Goal: Task Accomplishment & Management: Complete application form

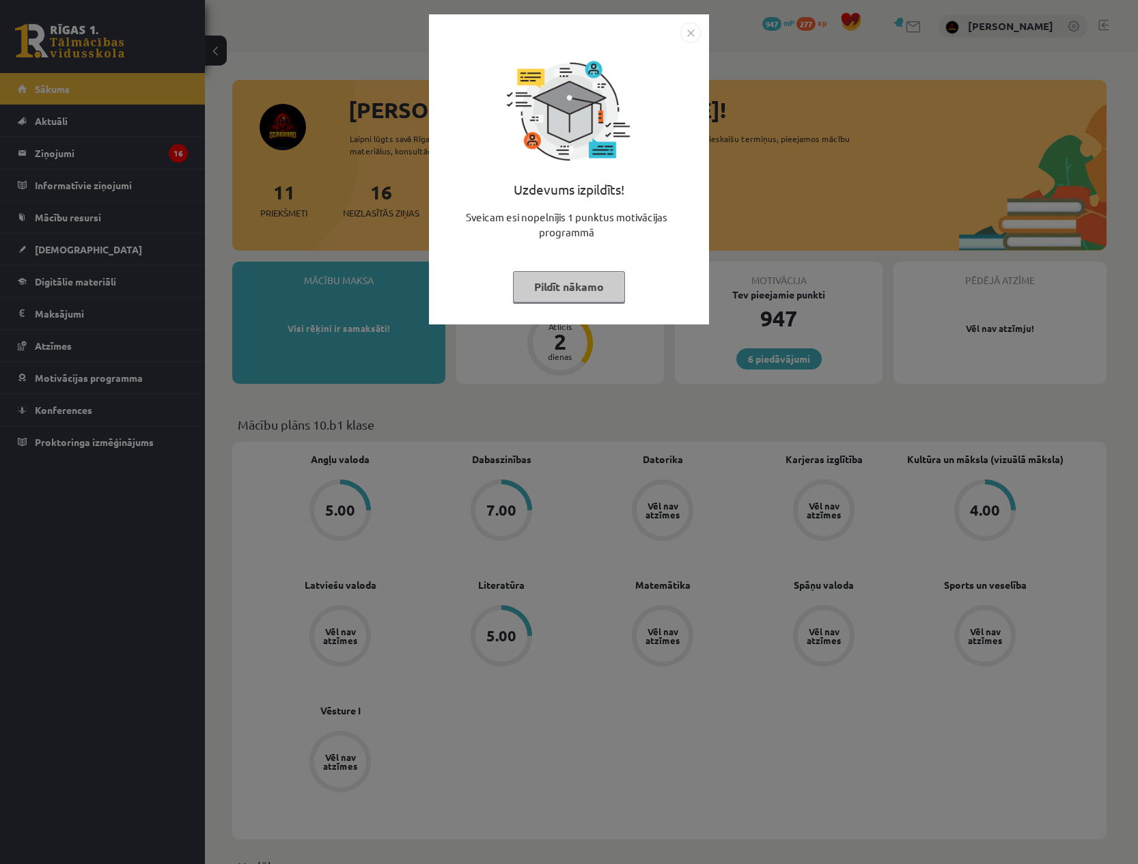
click at [685, 29] on img "Close" at bounding box center [691, 33] width 20 height 20
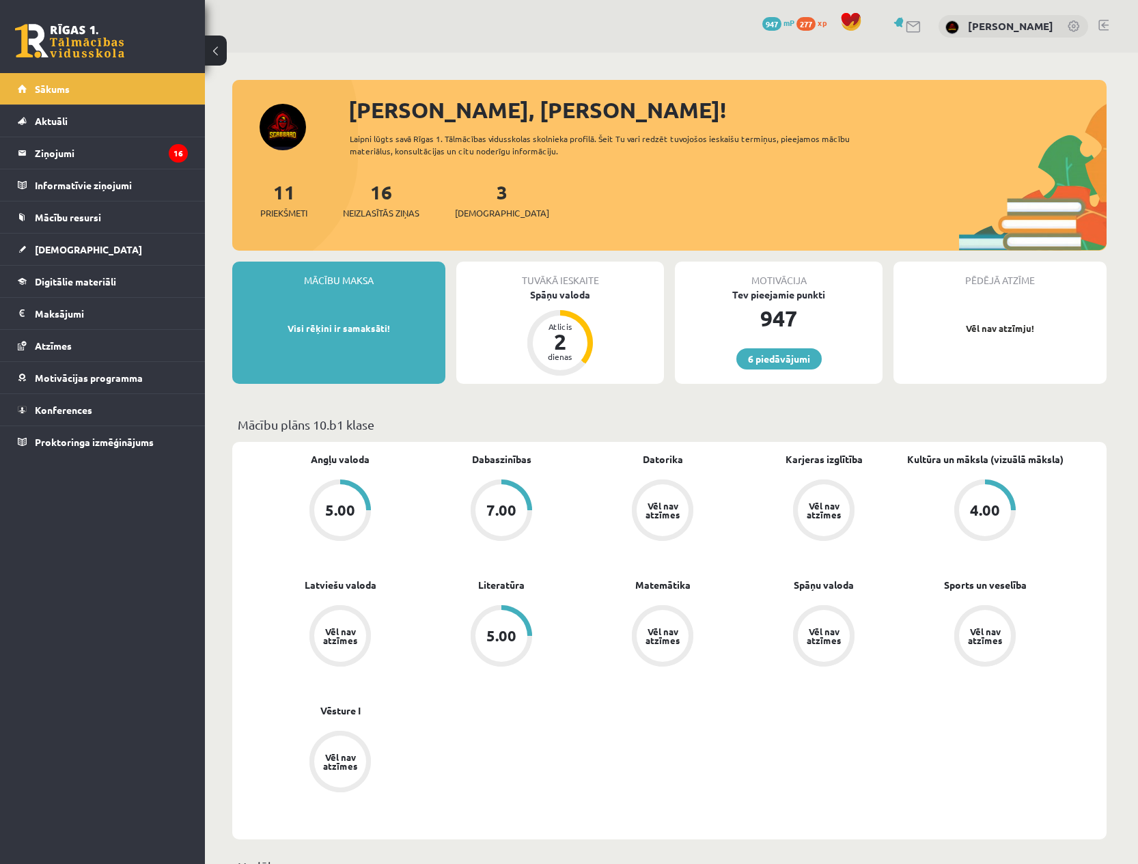
click at [474, 196] on div "3 Ieskaites" at bounding box center [502, 199] width 94 height 42
click at [481, 194] on link "3 Ieskaites" at bounding box center [502, 200] width 94 height 40
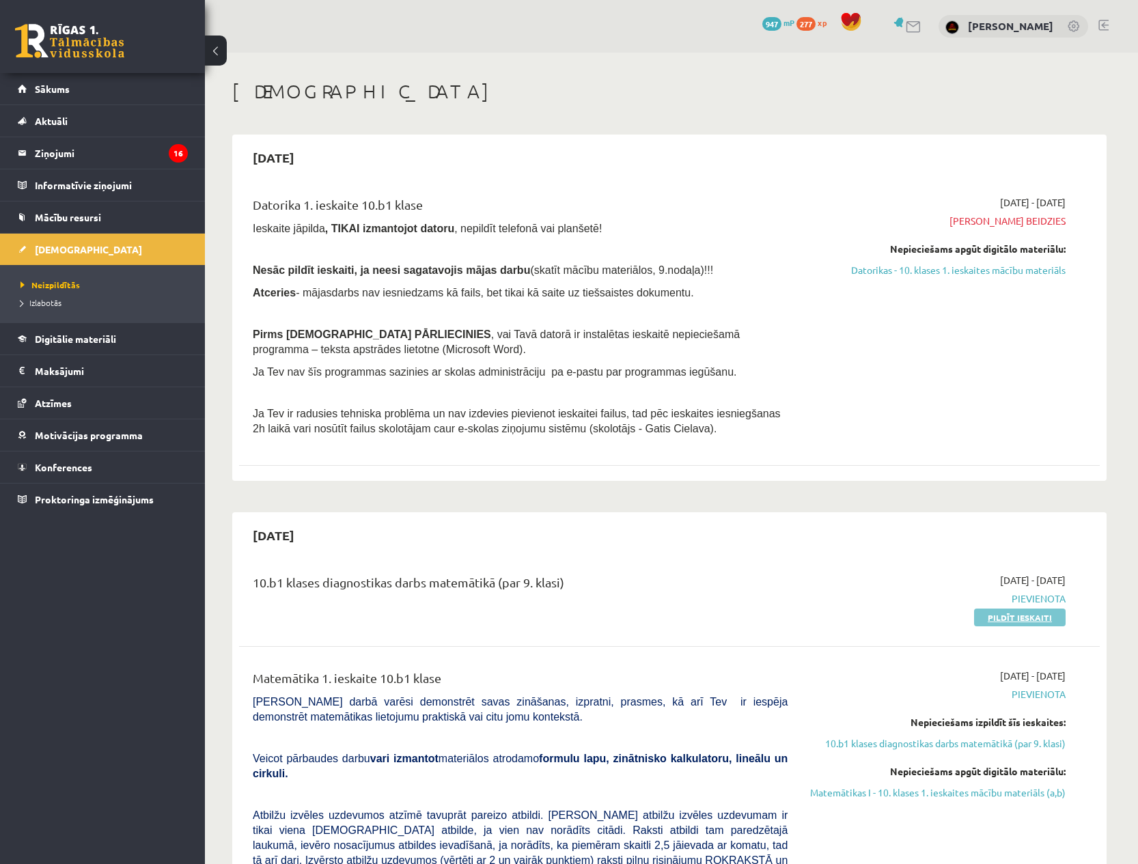
click at [1034, 614] on link "Pildīt ieskaiti" at bounding box center [1020, 618] width 92 height 18
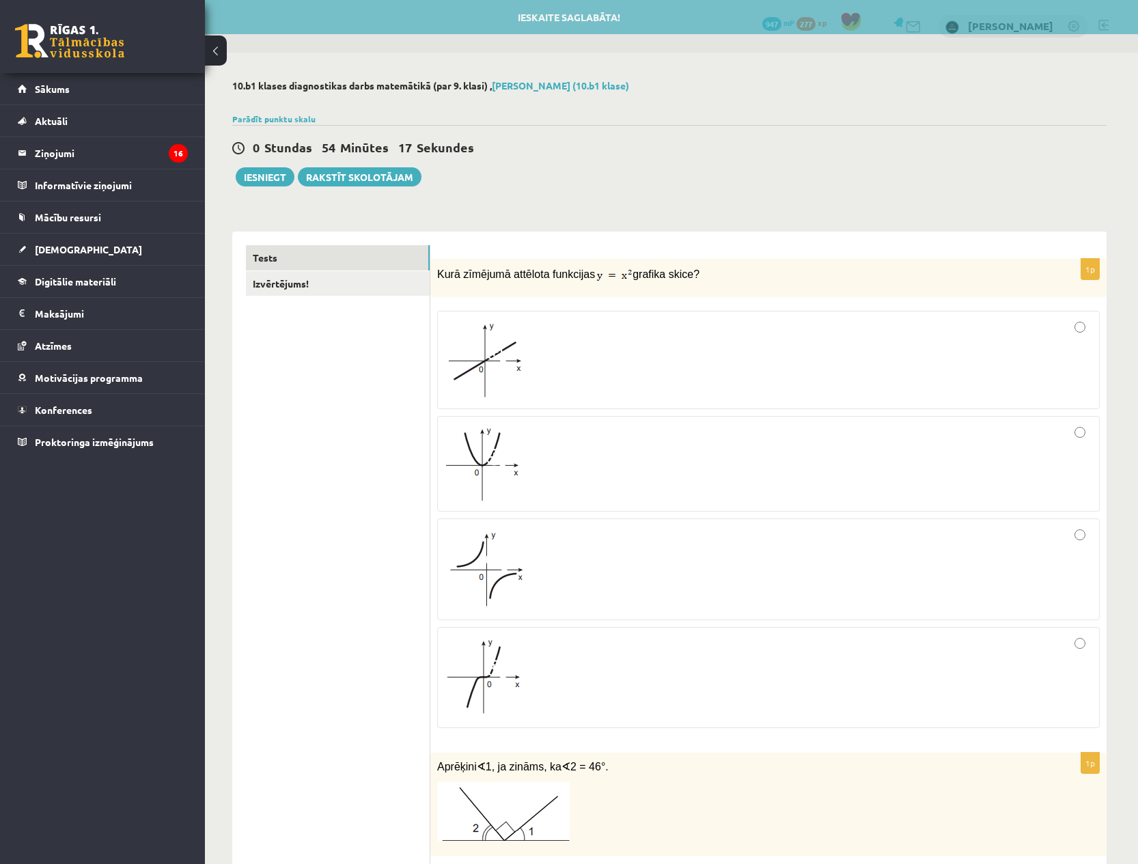
click at [625, 449] on div at bounding box center [769, 464] width 648 height 81
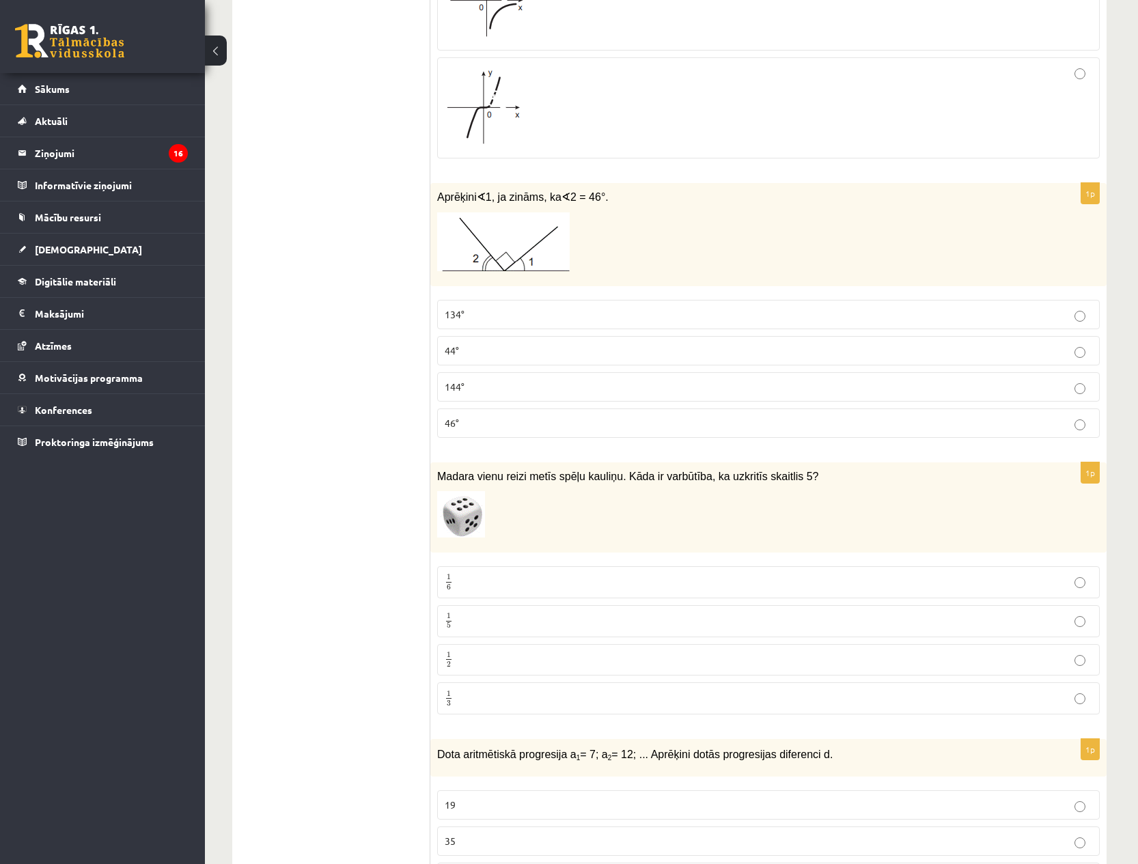
scroll to position [628, 0]
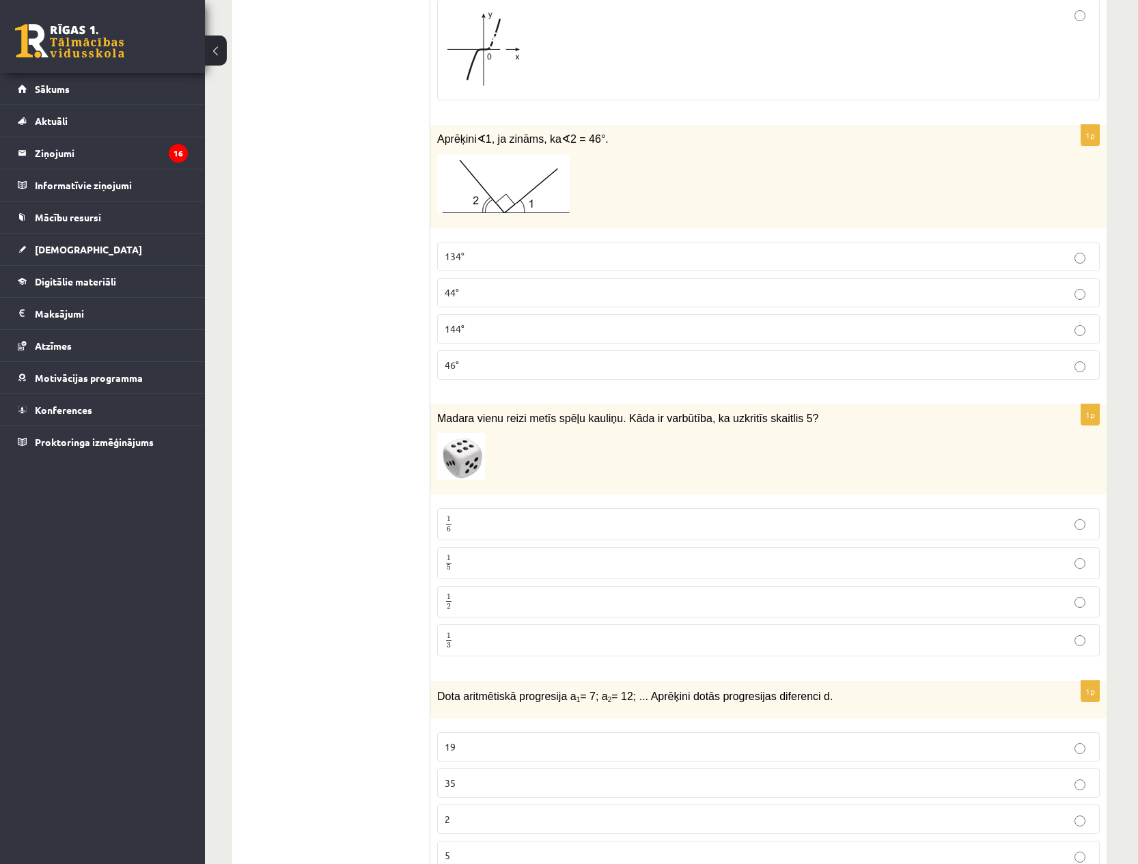
click at [509, 287] on p "44°" at bounding box center [769, 293] width 648 height 14
click at [509, 286] on p "44°" at bounding box center [769, 293] width 648 height 14
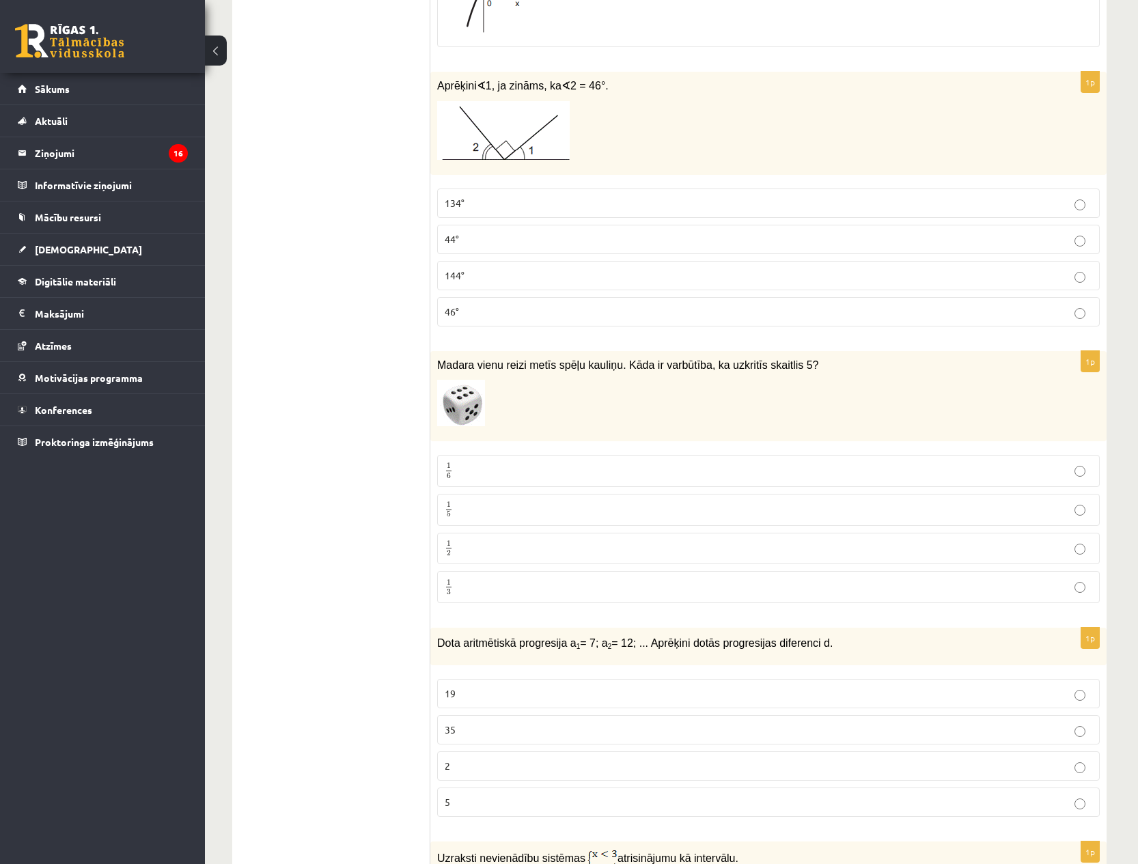
scroll to position [713, 0]
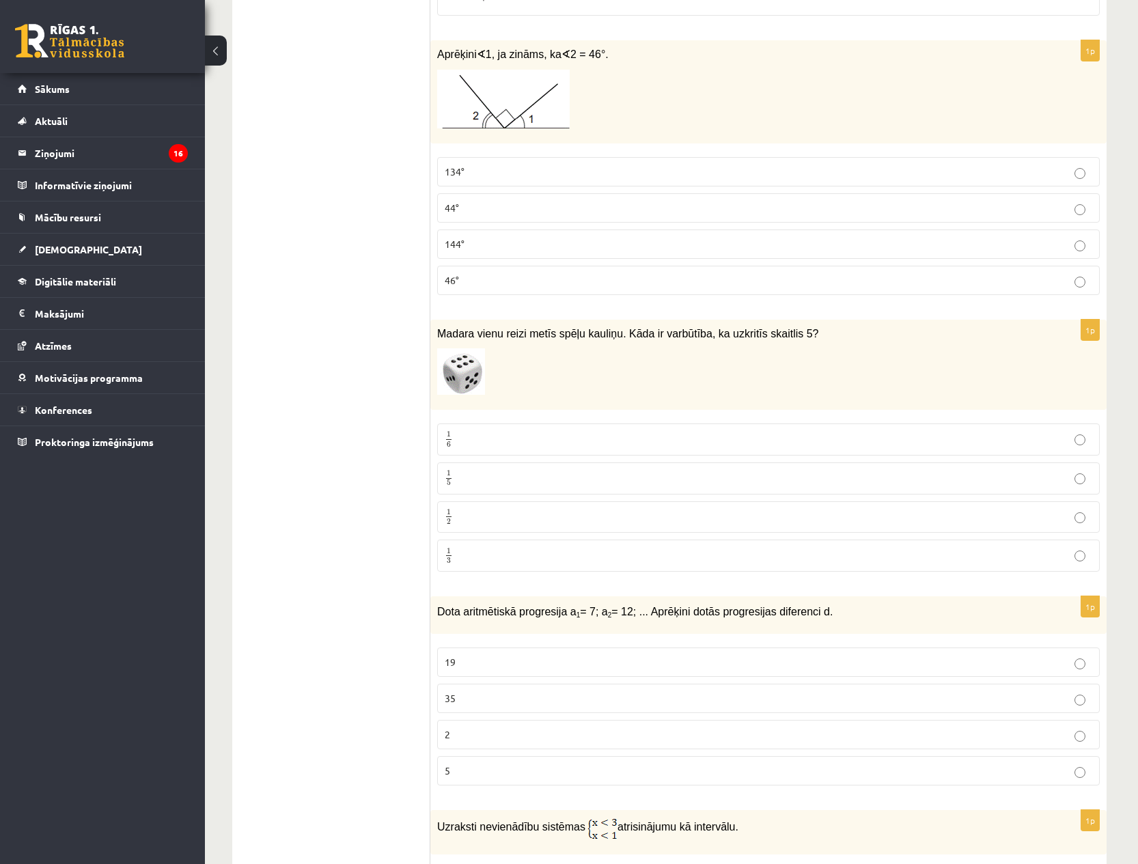
click at [547, 442] on p "1 6 1 6" at bounding box center [769, 439] width 648 height 17
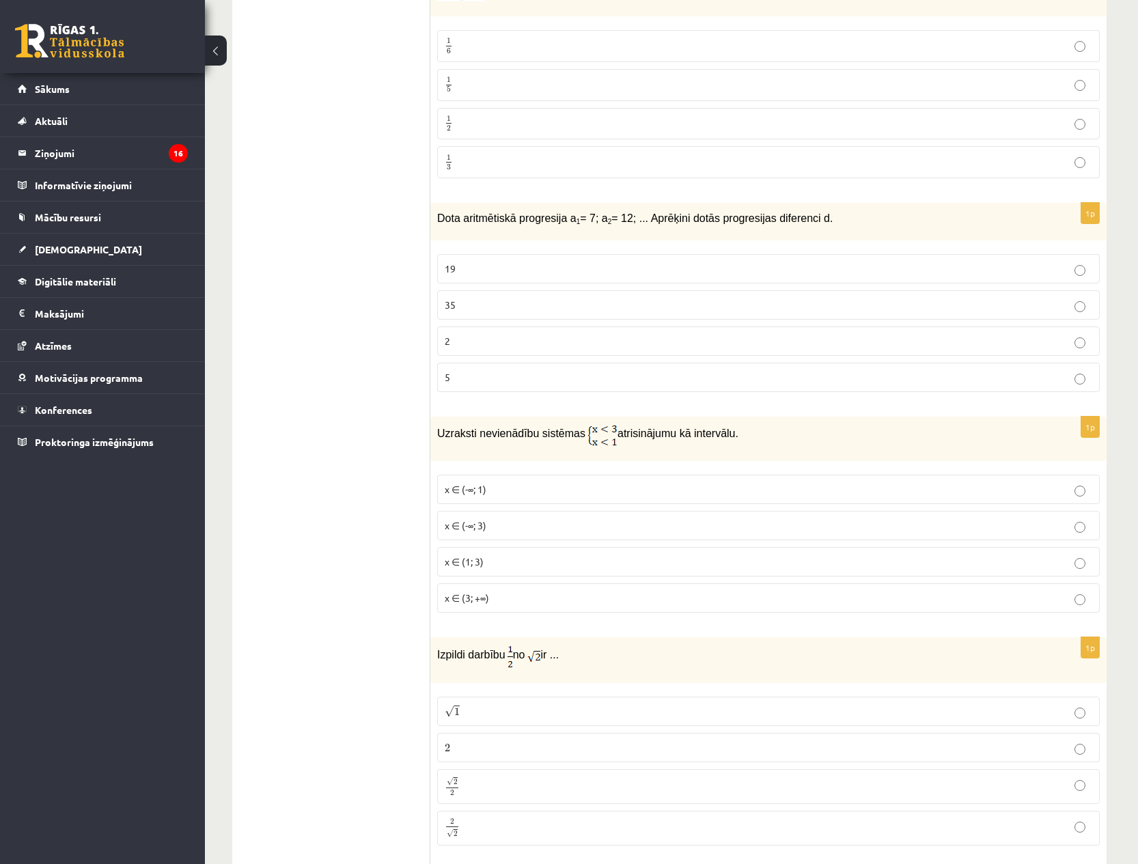
scroll to position [1107, 0]
click at [489, 380] on p "5" at bounding box center [769, 377] width 648 height 14
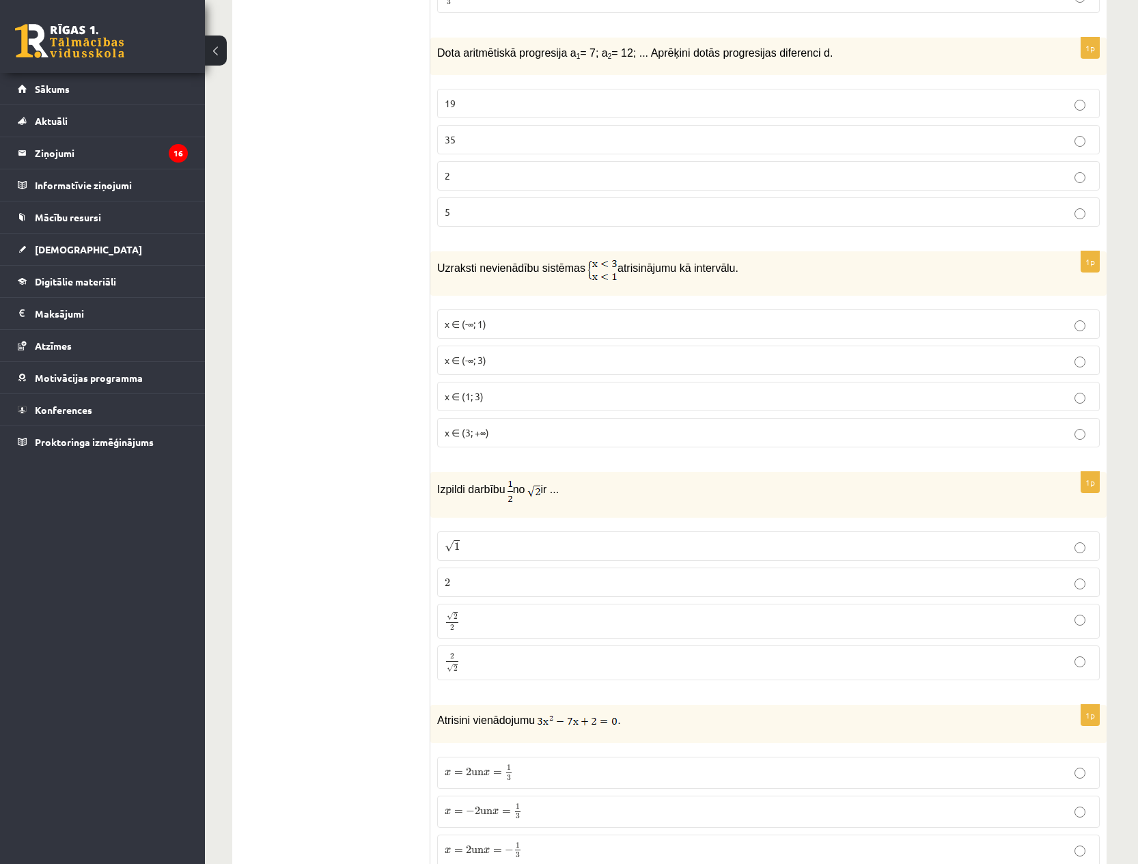
scroll to position [1270, 0]
click at [538, 393] on p "x ∈ (1; 3)" at bounding box center [769, 398] width 648 height 14
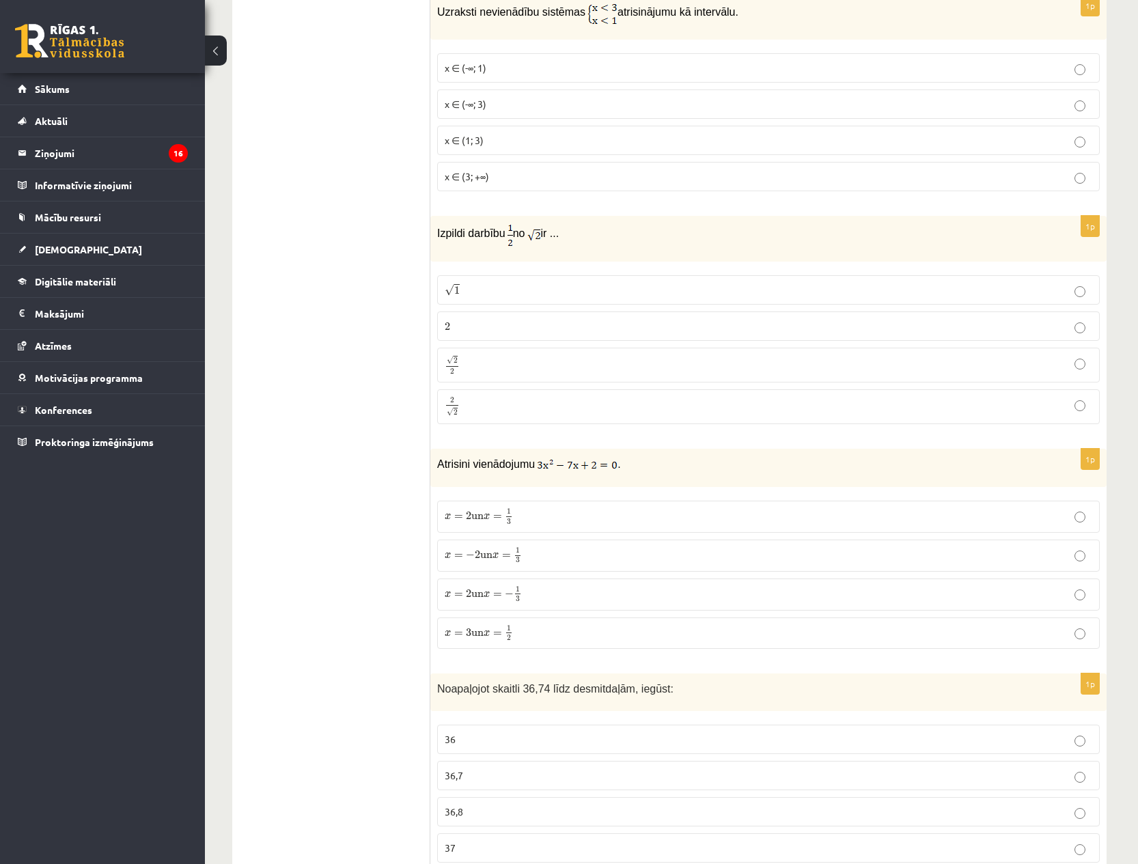
scroll to position [1526, 0]
click at [560, 368] on p "√ 2 2 2 2" at bounding box center [769, 367] width 648 height 20
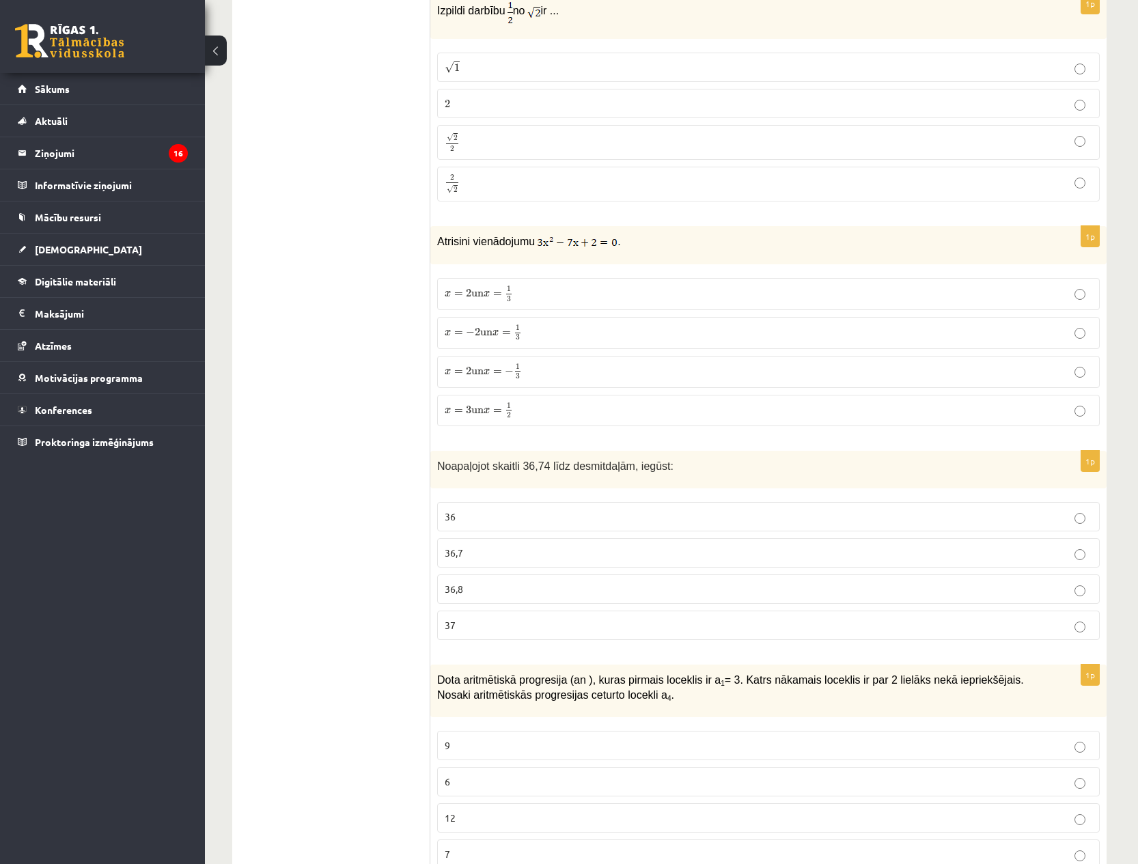
scroll to position [1746, 0]
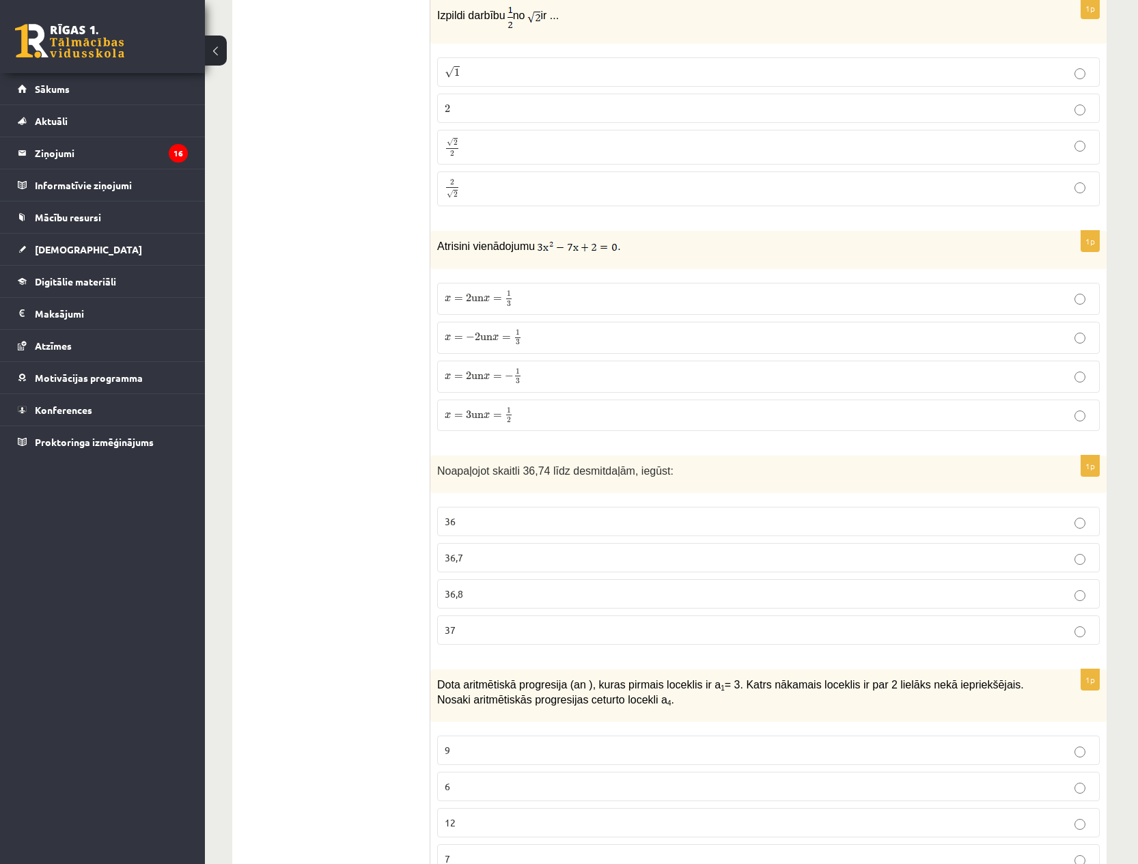
click at [520, 554] on p "36,7" at bounding box center [769, 558] width 648 height 14
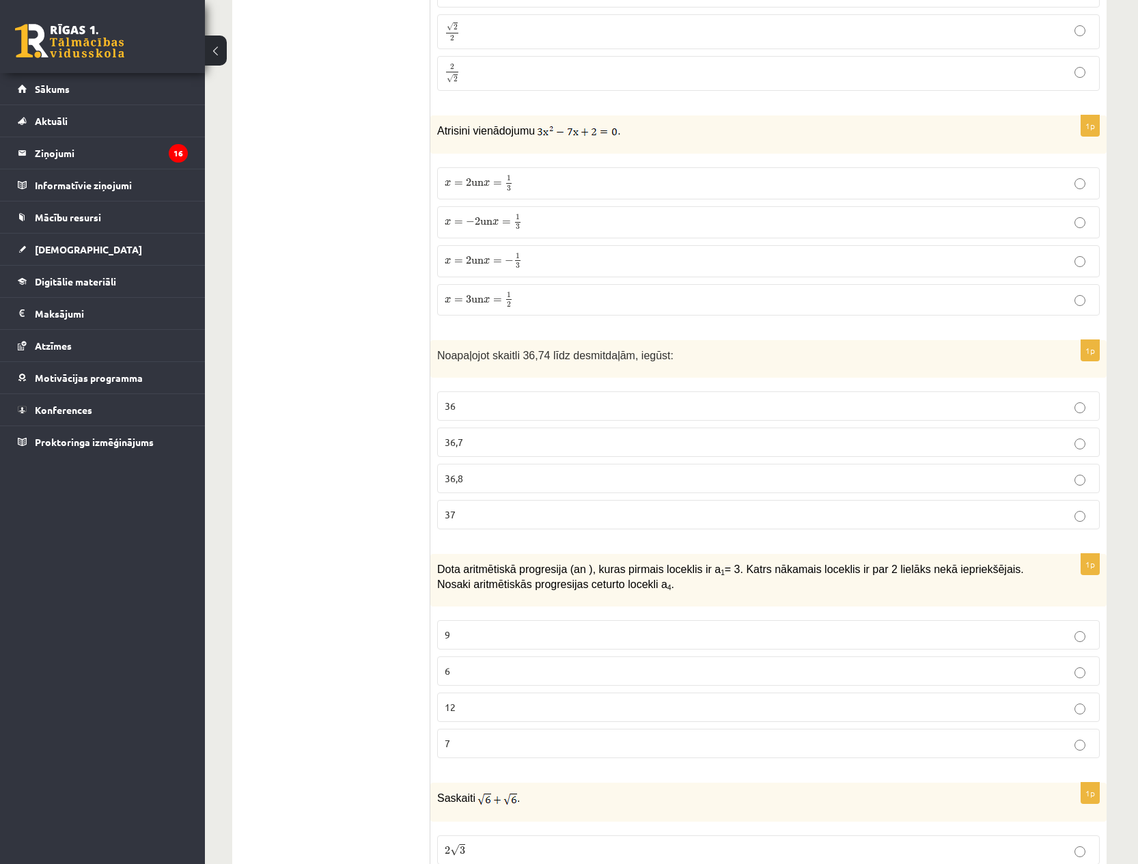
scroll to position [1861, 0]
click at [566, 253] on p "x = 2 un x = − 1 3 x = 2 un x = − 1 3" at bounding box center [769, 261] width 648 height 17
click at [550, 215] on p "x = − 2 un x = 1 3 x = − 2 un x = 1 3" at bounding box center [769, 222] width 648 height 17
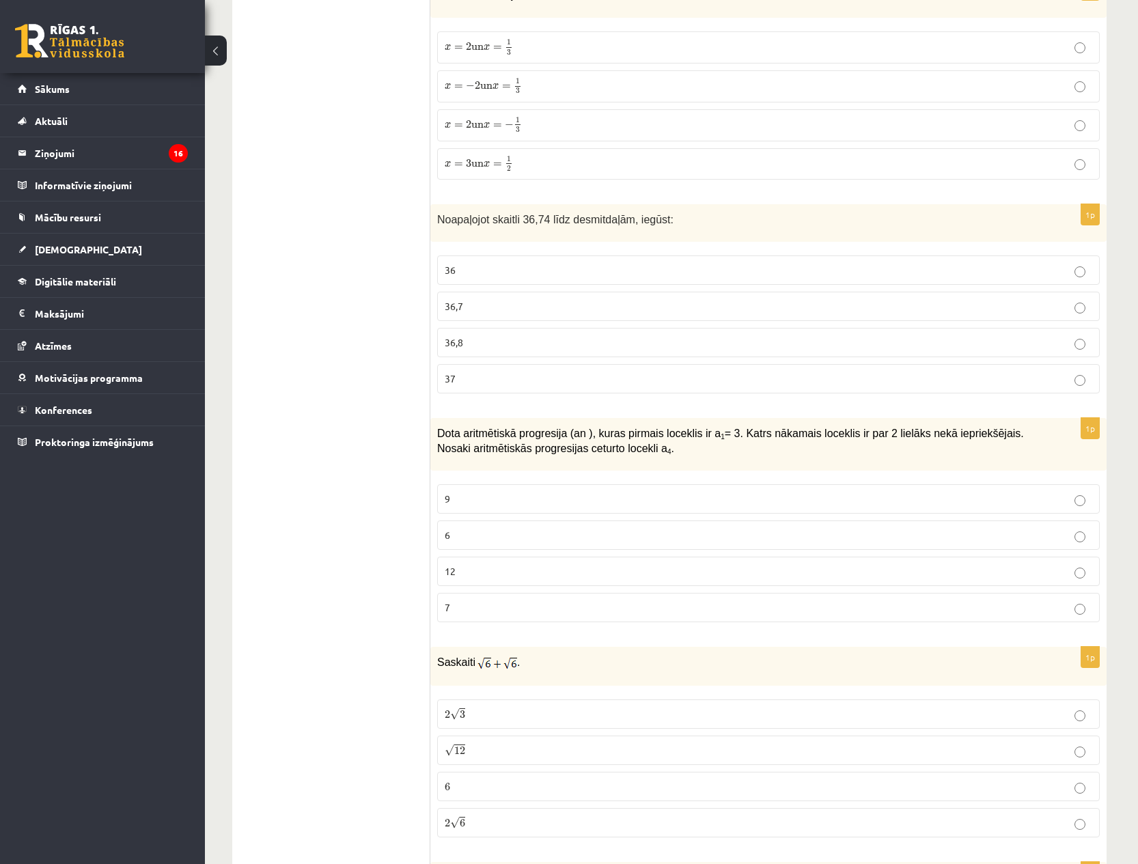
scroll to position [1999, 0]
click at [550, 816] on p "2 √ 6 2 6" at bounding box center [769, 821] width 648 height 14
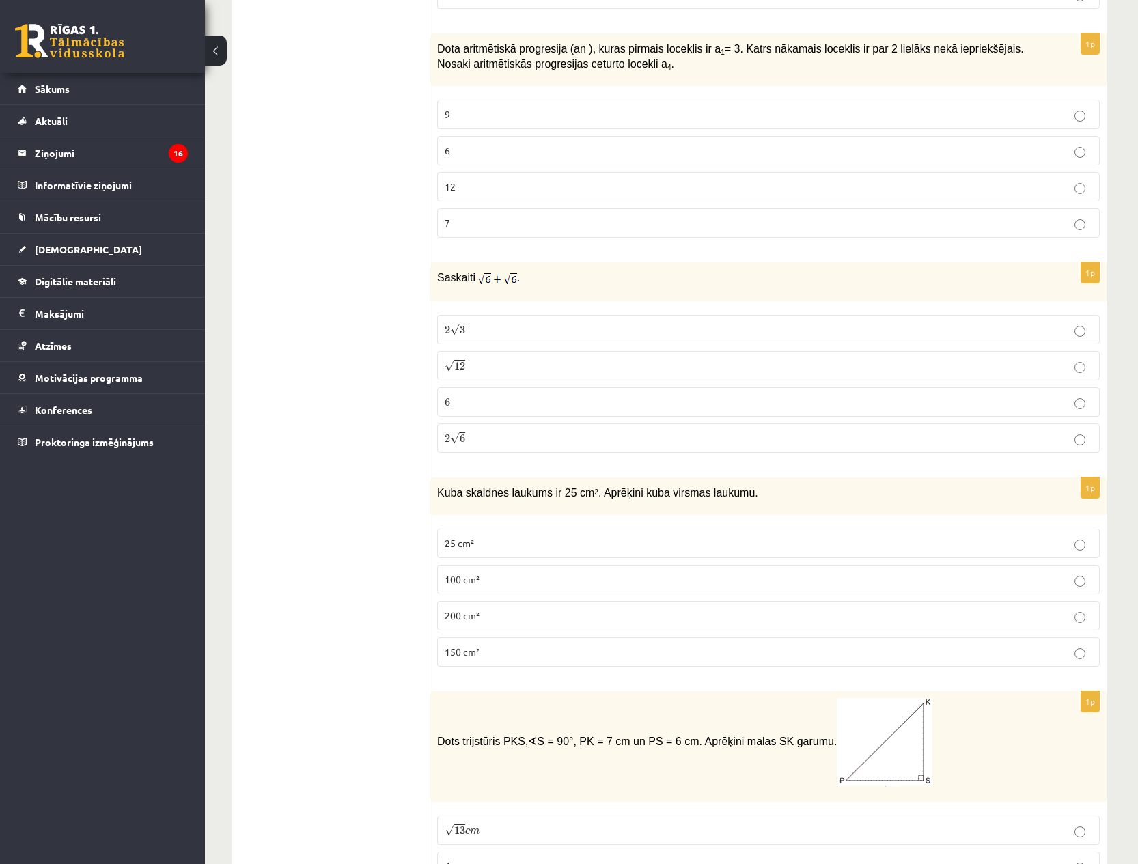
scroll to position [2383, 0]
click at [490, 579] on p "100 cm²" at bounding box center [769, 579] width 648 height 14
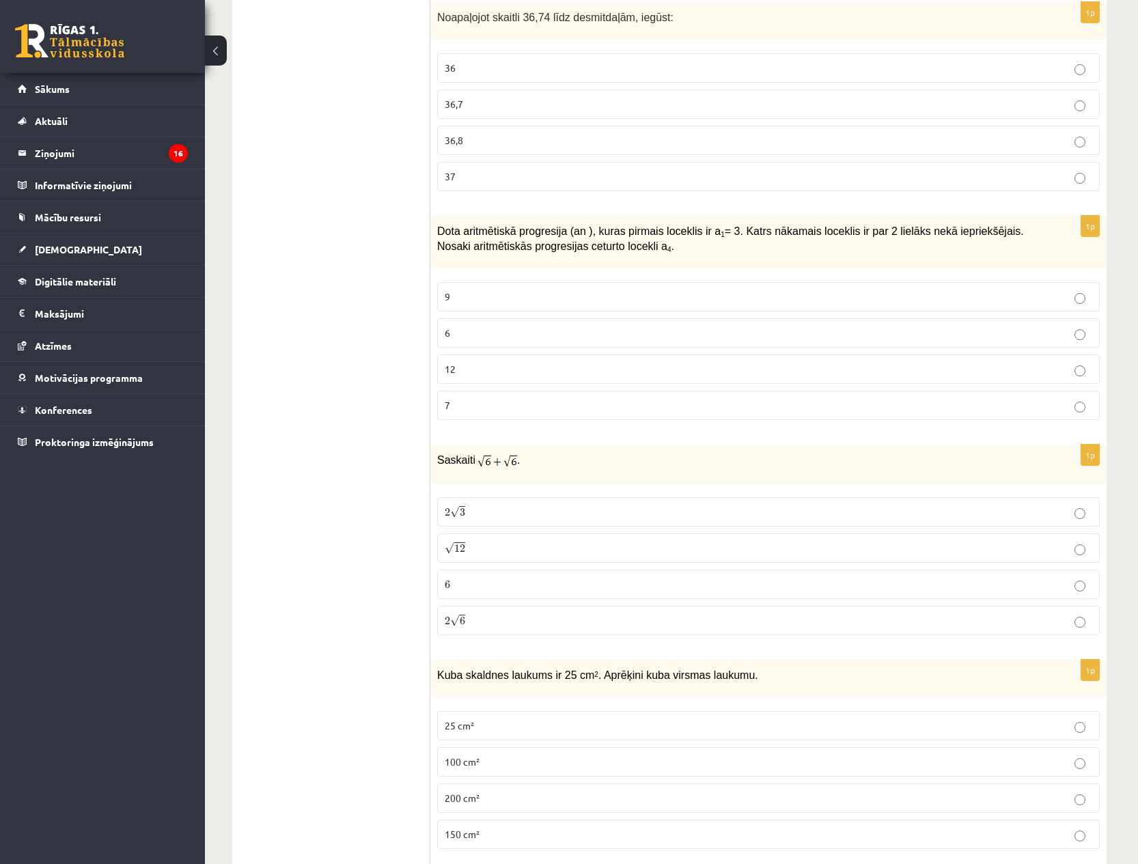
scroll to position [2106, 0]
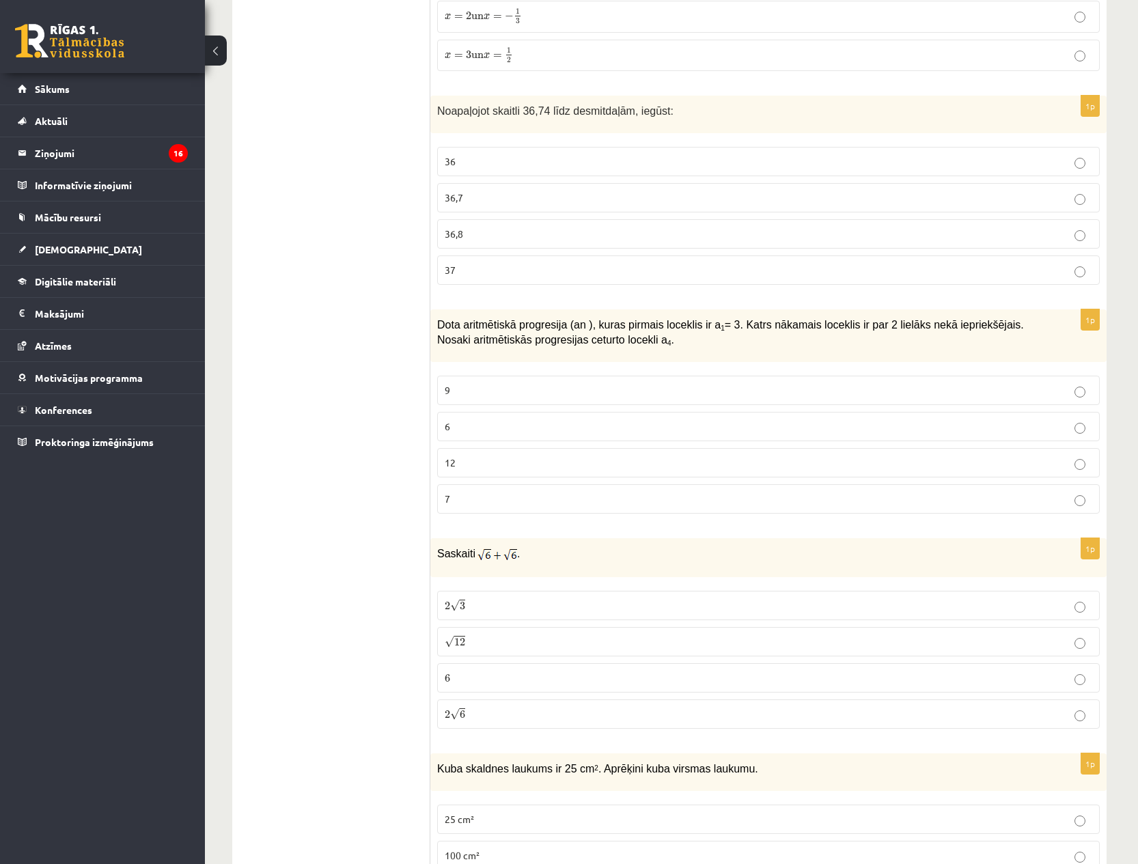
click at [659, 388] on p "9" at bounding box center [769, 390] width 648 height 14
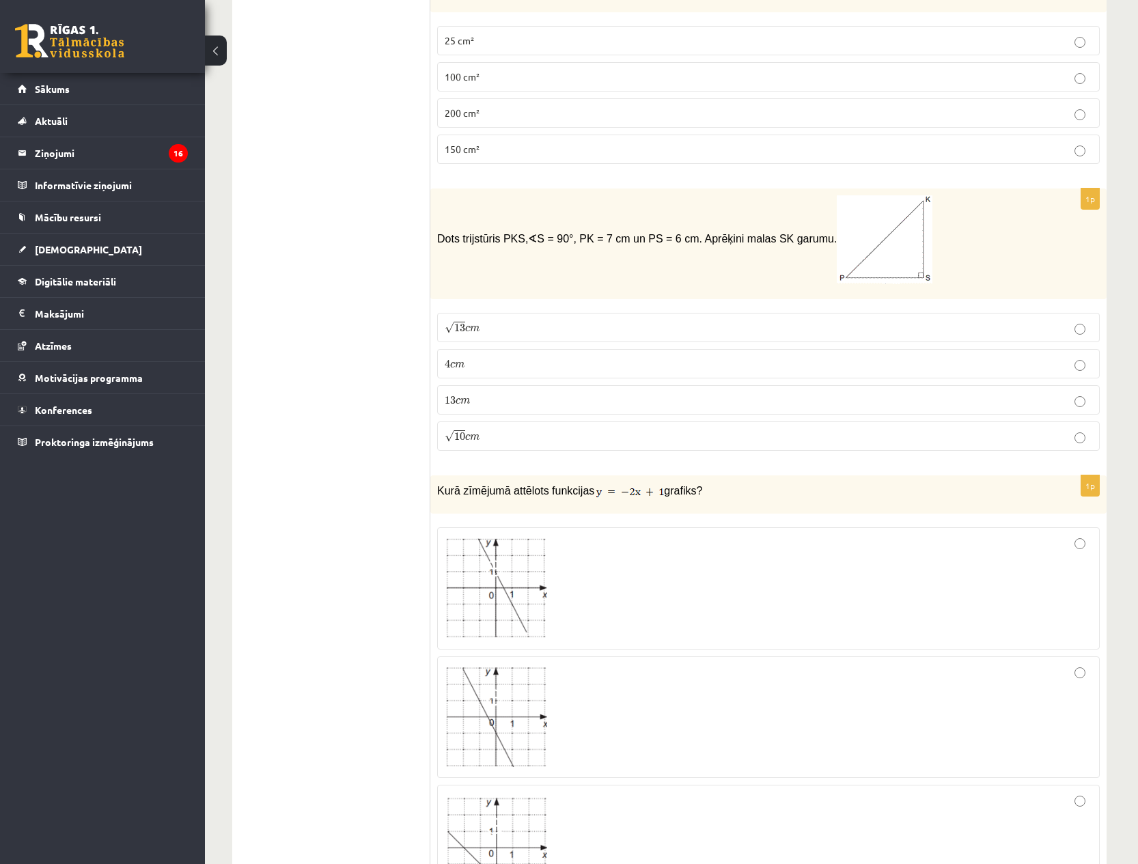
scroll to position [2875, 0]
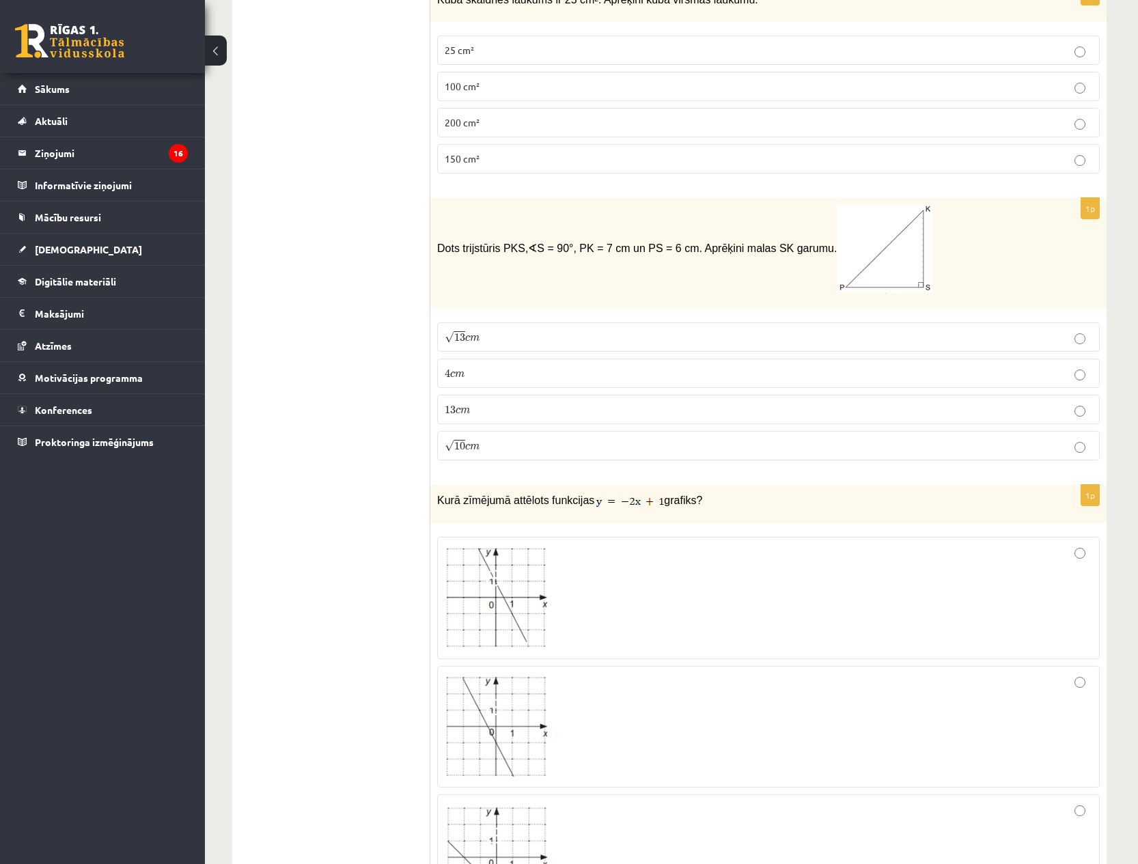
click at [563, 322] on label "√ 13 c m 13 c m" at bounding box center [768, 336] width 663 height 29
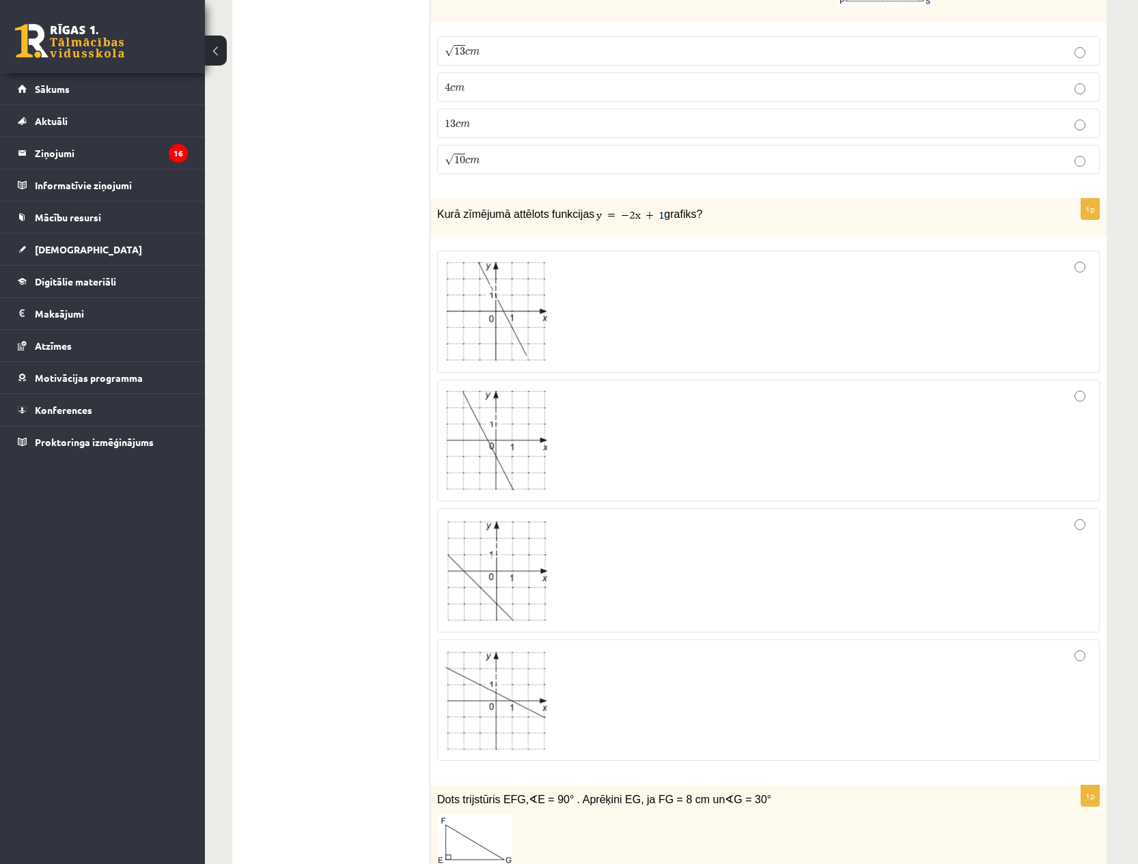
scroll to position [3192, 0]
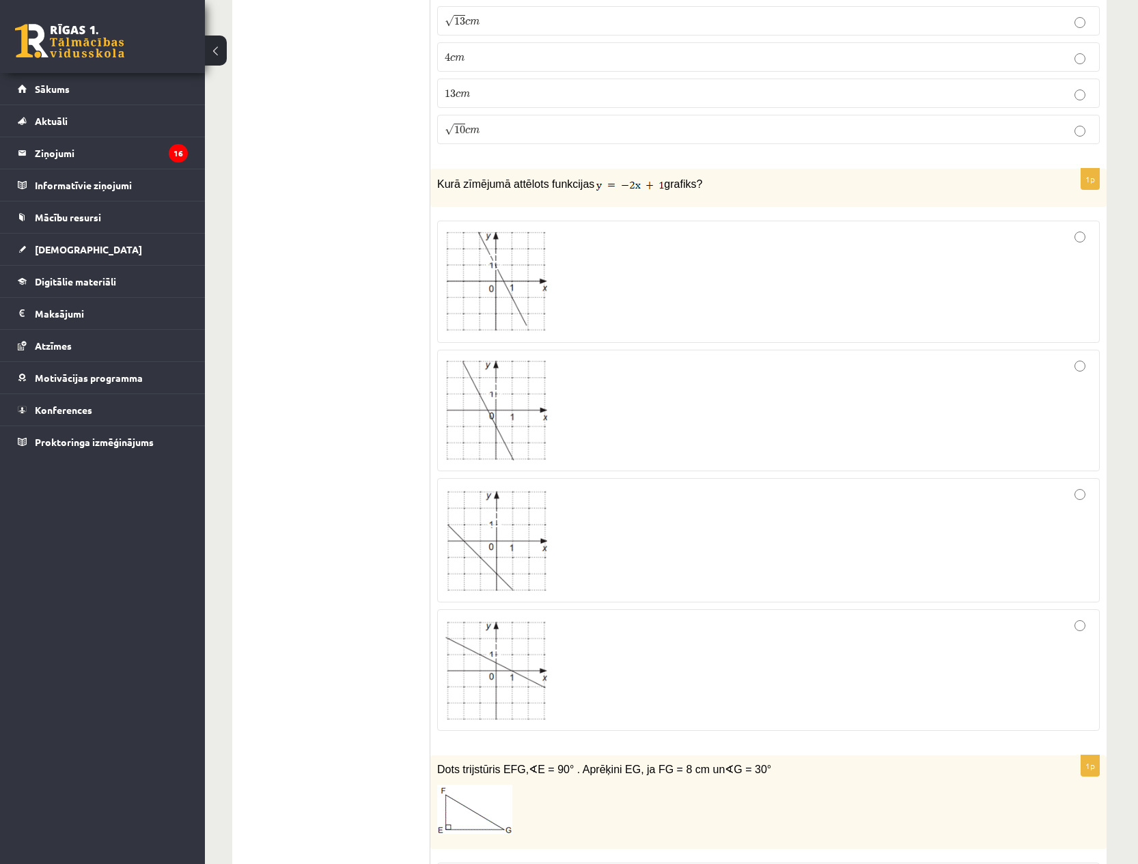
click at [602, 525] on div at bounding box center [769, 540] width 648 height 109
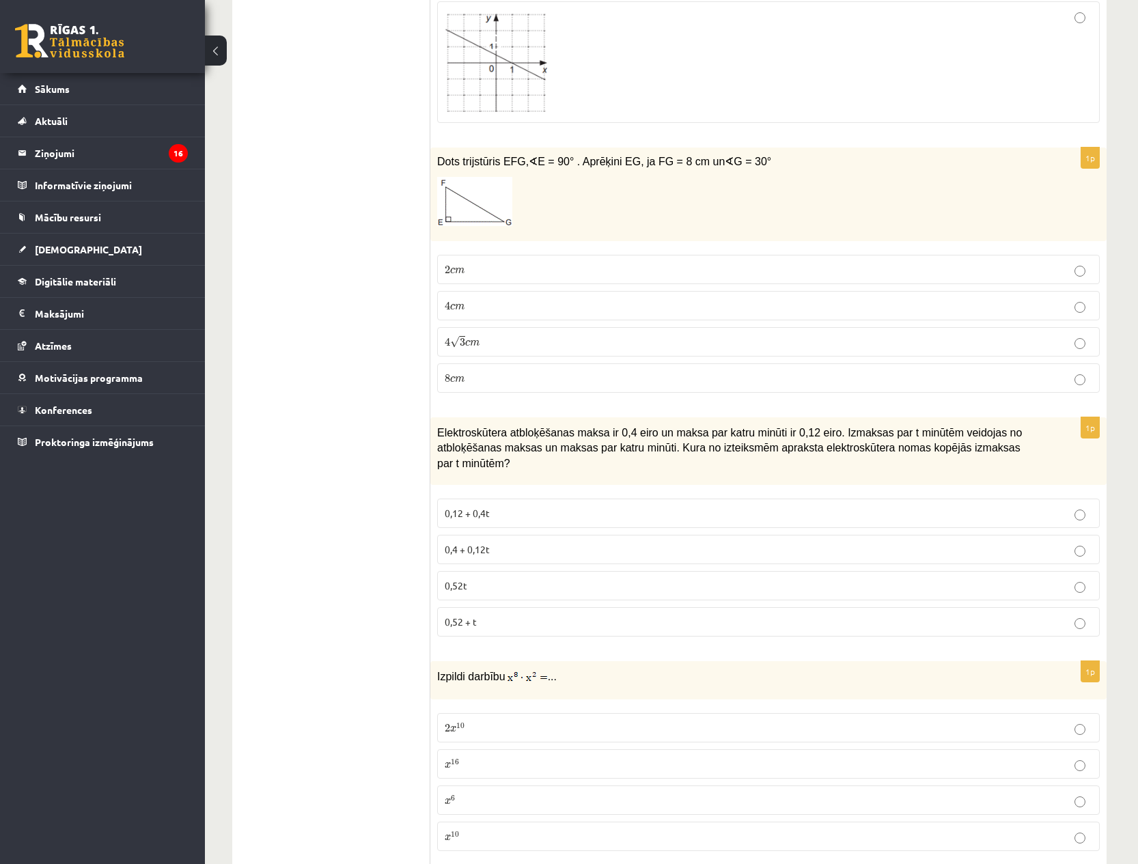
scroll to position [3798, 0]
drag, startPoint x: 519, startPoint y: 337, endPoint x: 603, endPoint y: 156, distance: 199.0
click at [516, 336] on p "4 √ 3 c m 4 3 c m" at bounding box center [769, 343] width 648 height 14
click at [527, 544] on p "0,4 + 0,12t" at bounding box center [769, 551] width 648 height 14
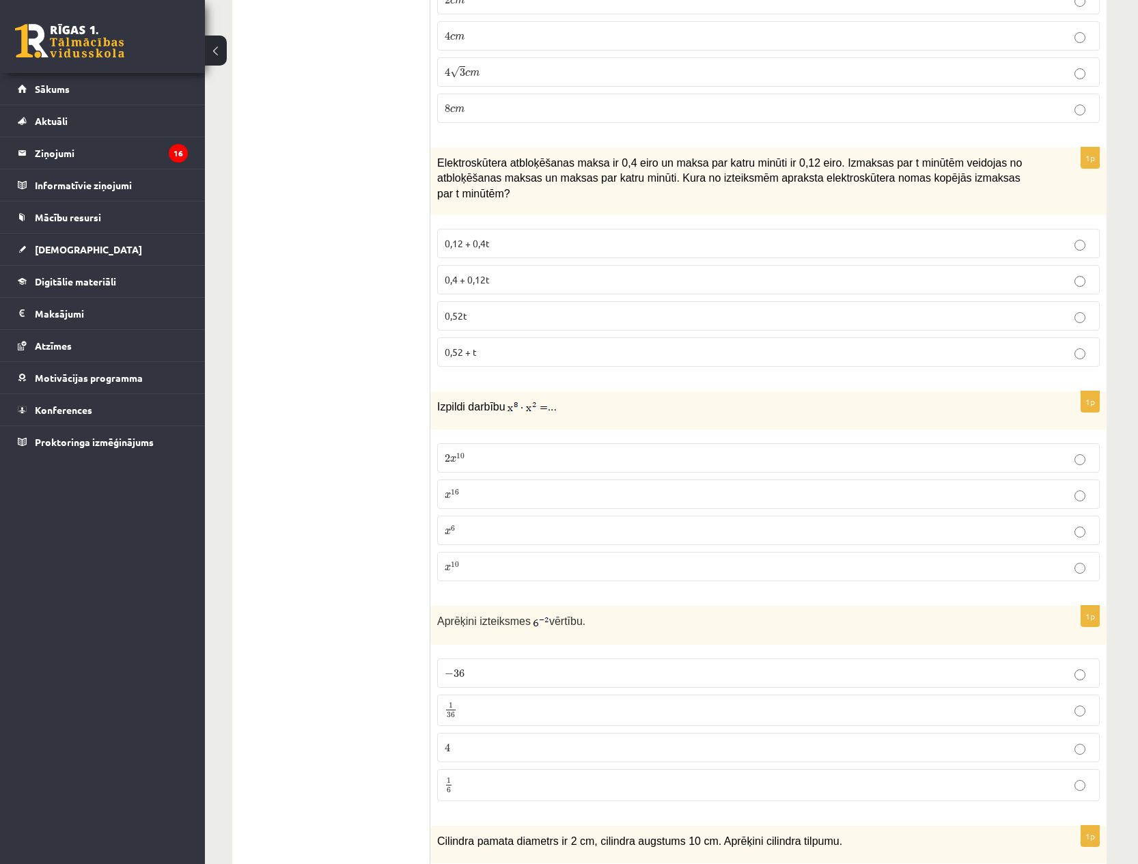
scroll to position [4065, 1]
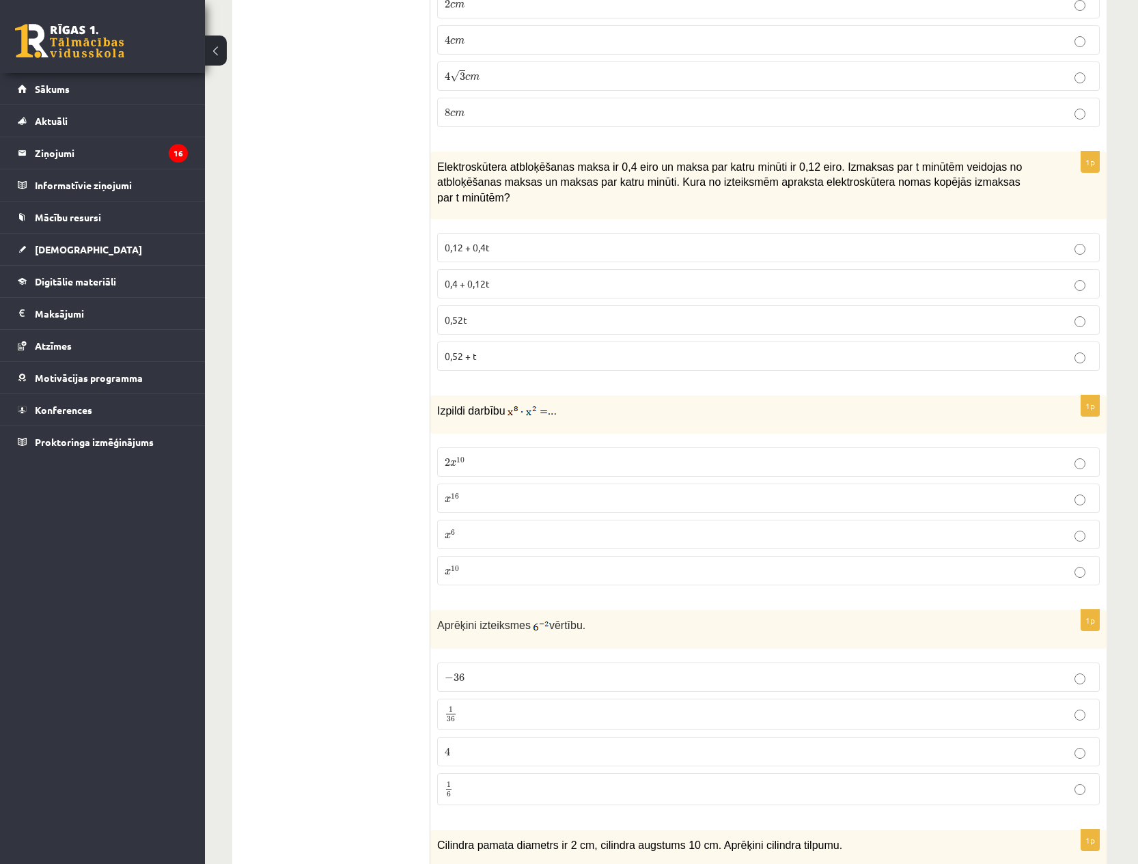
click at [508, 455] on p "2 x 10 2 x 10" at bounding box center [769, 462] width 648 height 14
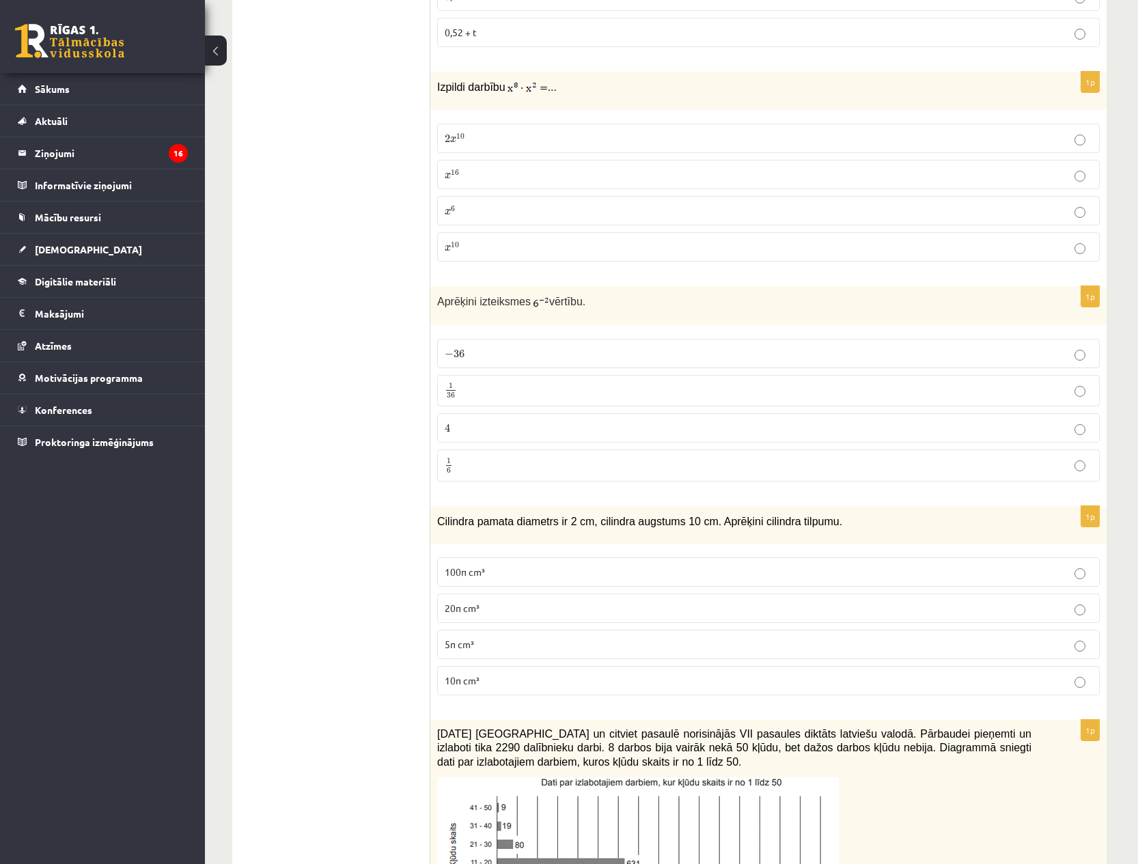
scroll to position [4391, 0]
click at [568, 455] on p "1 6 1 6" at bounding box center [769, 463] width 648 height 17
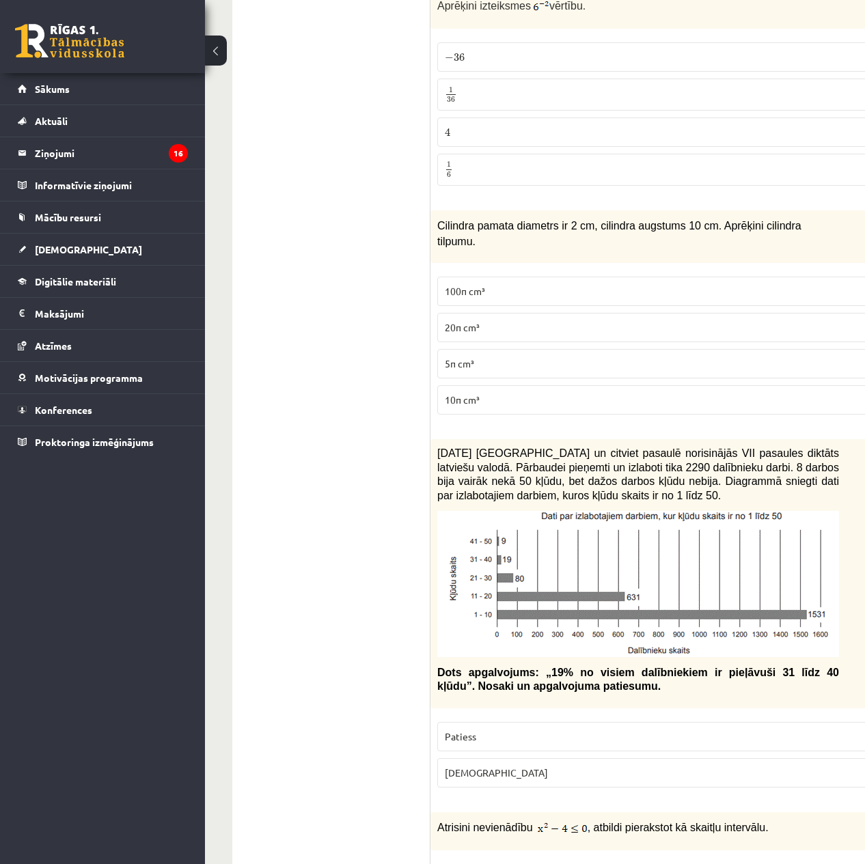
scroll to position [4744, 0]
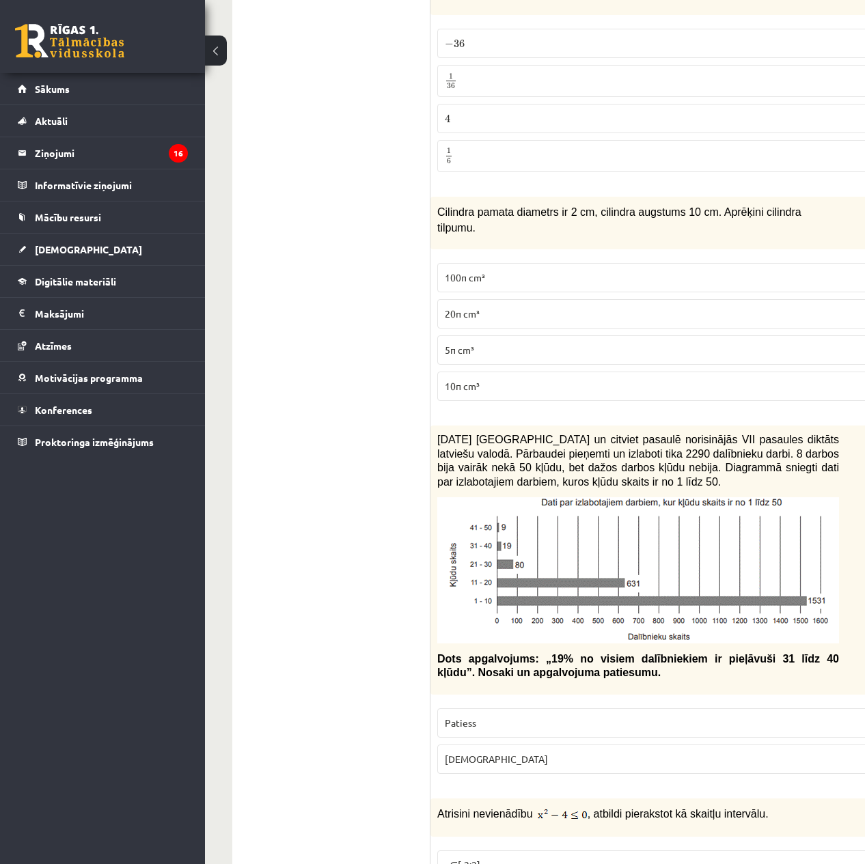
click at [536, 386] on p "10π cm³" at bounding box center [672, 386] width 455 height 14
click at [527, 750] on label "[DEMOGRAPHIC_DATA]" at bounding box center [672, 759] width 470 height 29
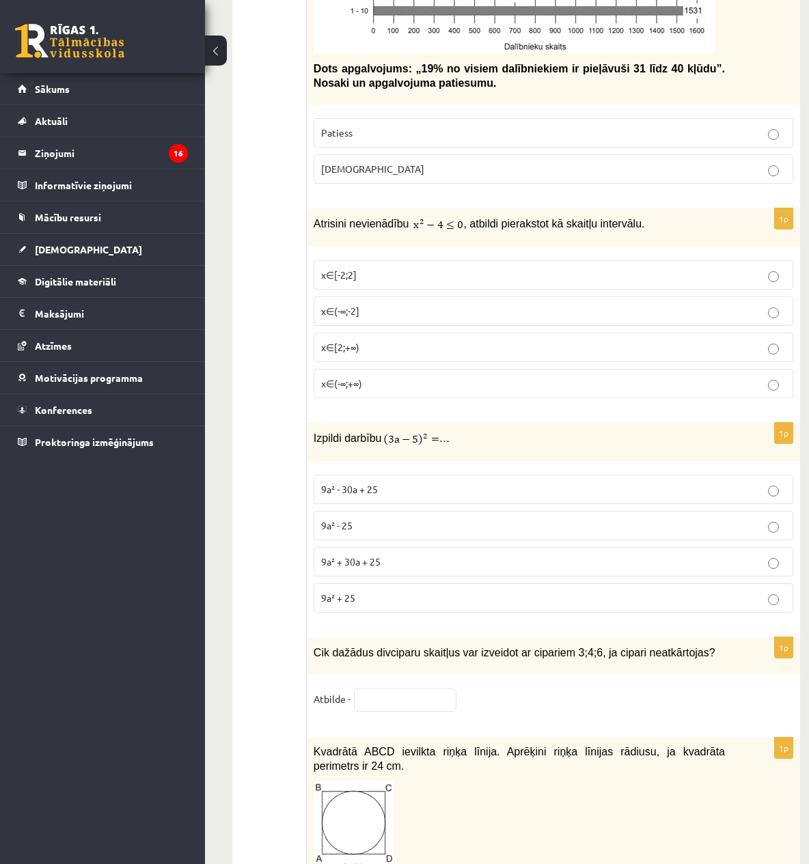
scroll to position [5323, 0]
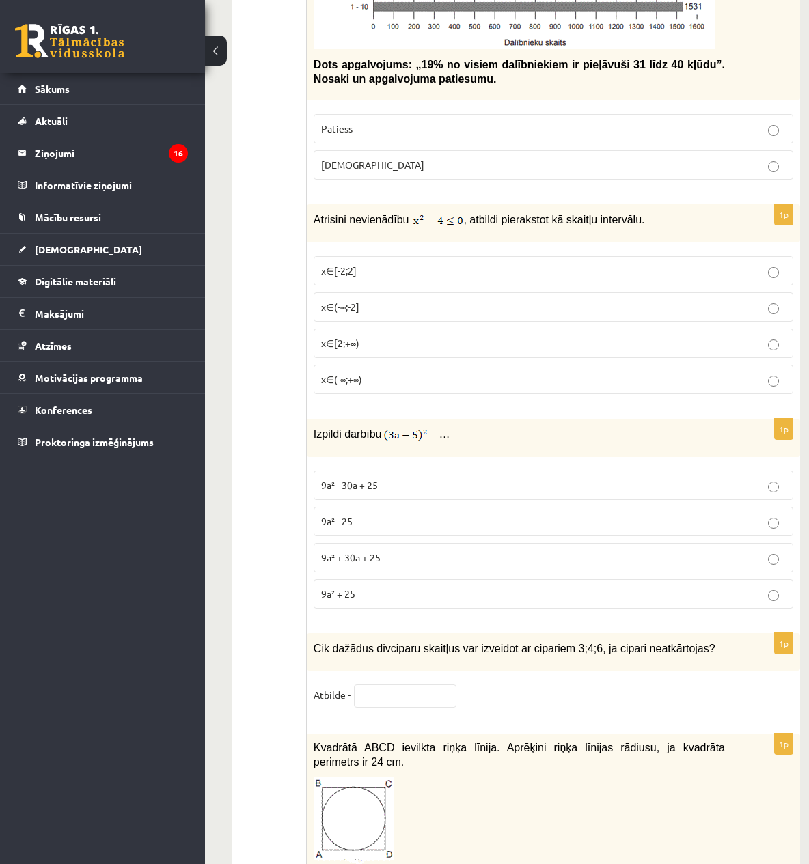
drag, startPoint x: 294, startPoint y: 298, endPoint x: 450, endPoint y: 541, distance: 289.2
click at [450, 551] on p "9a² + 30a + 25" at bounding box center [553, 558] width 465 height 14
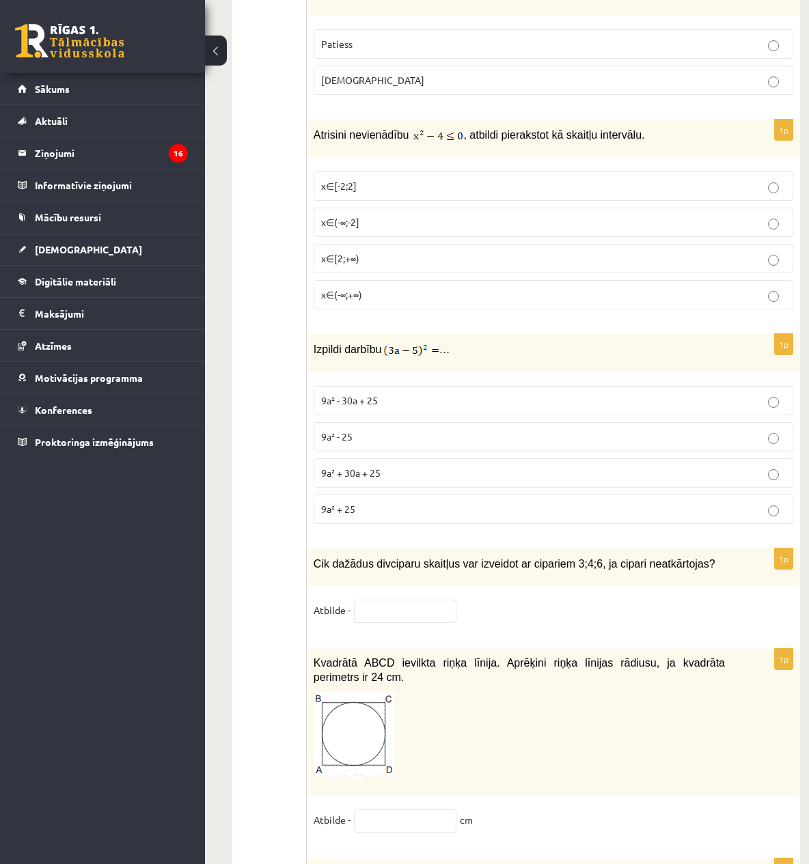
scroll to position [5408, 0]
click at [493, 178] on p "x∈[-2;2]" at bounding box center [553, 185] width 465 height 14
click at [424, 394] on label "9a² - 30a + 25" at bounding box center [554, 399] width 480 height 29
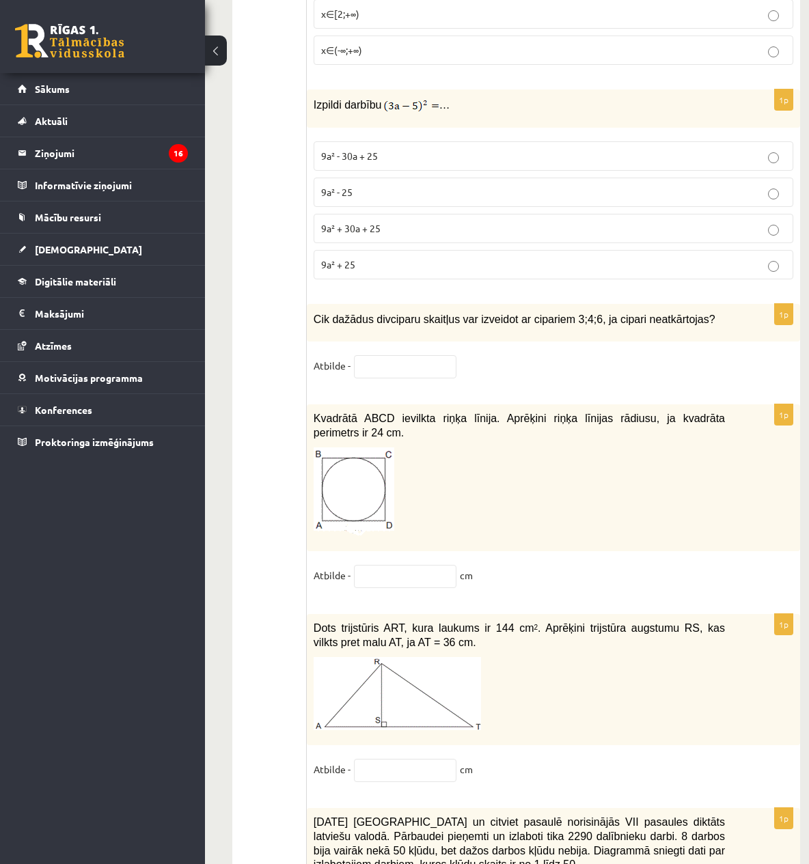
scroll to position [5654, 0]
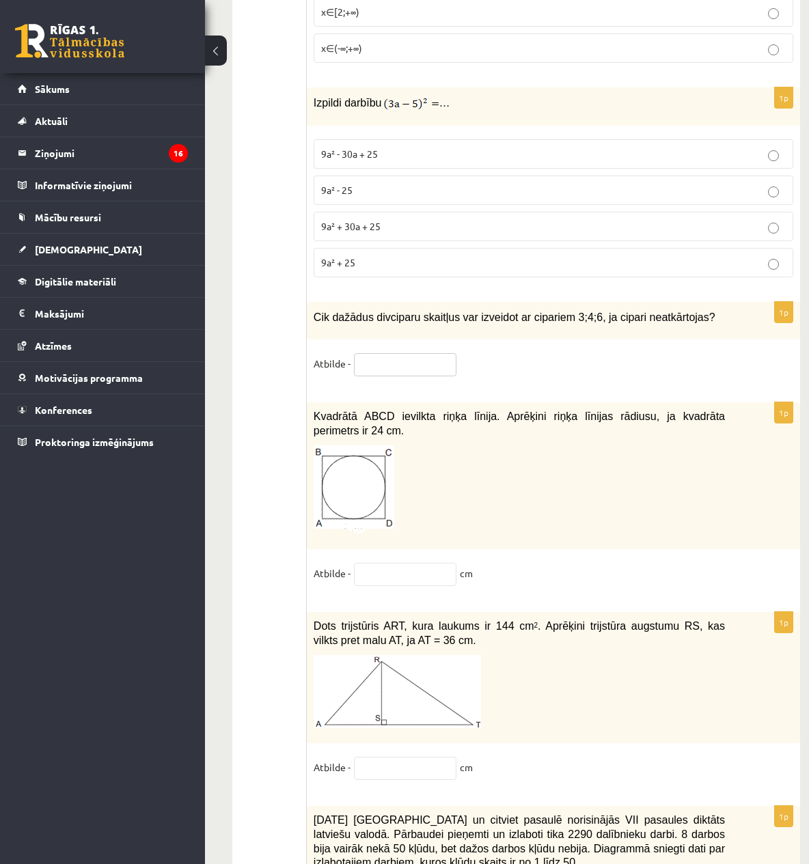
click at [396, 353] on input "text" at bounding box center [405, 364] width 102 height 23
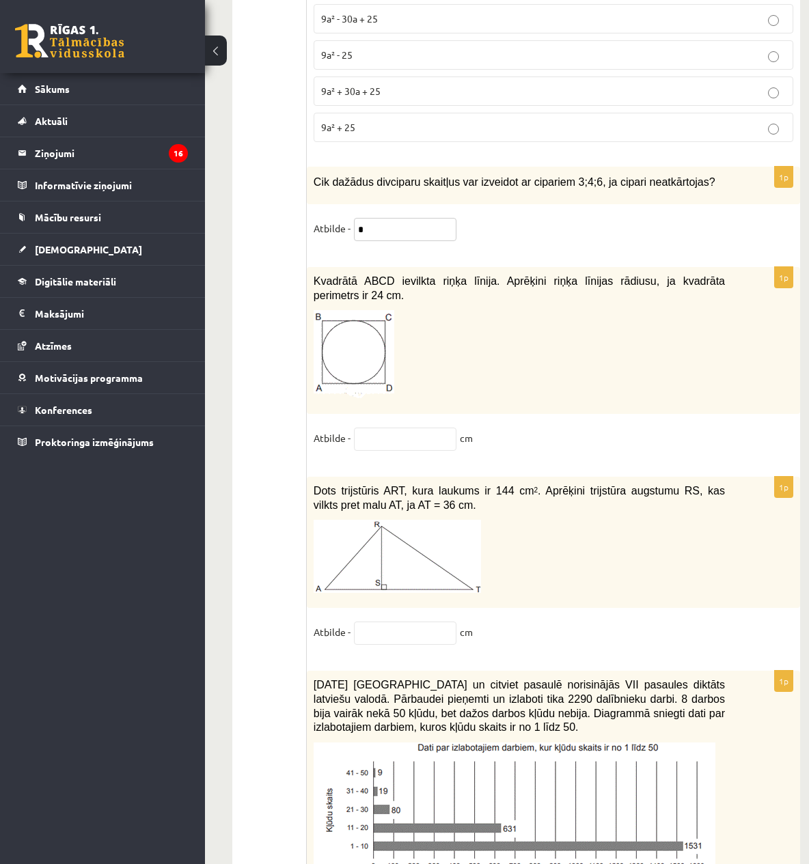
scroll to position [5789, 0]
type input "*"
click at [425, 428] on input "text" at bounding box center [405, 439] width 102 height 23
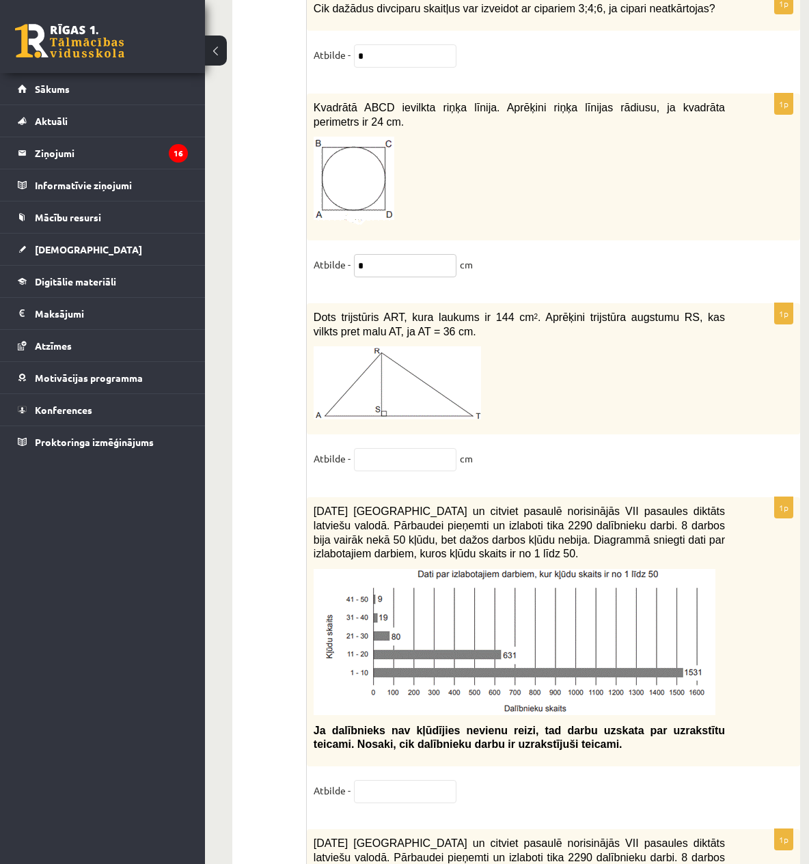
scroll to position [5959, 0]
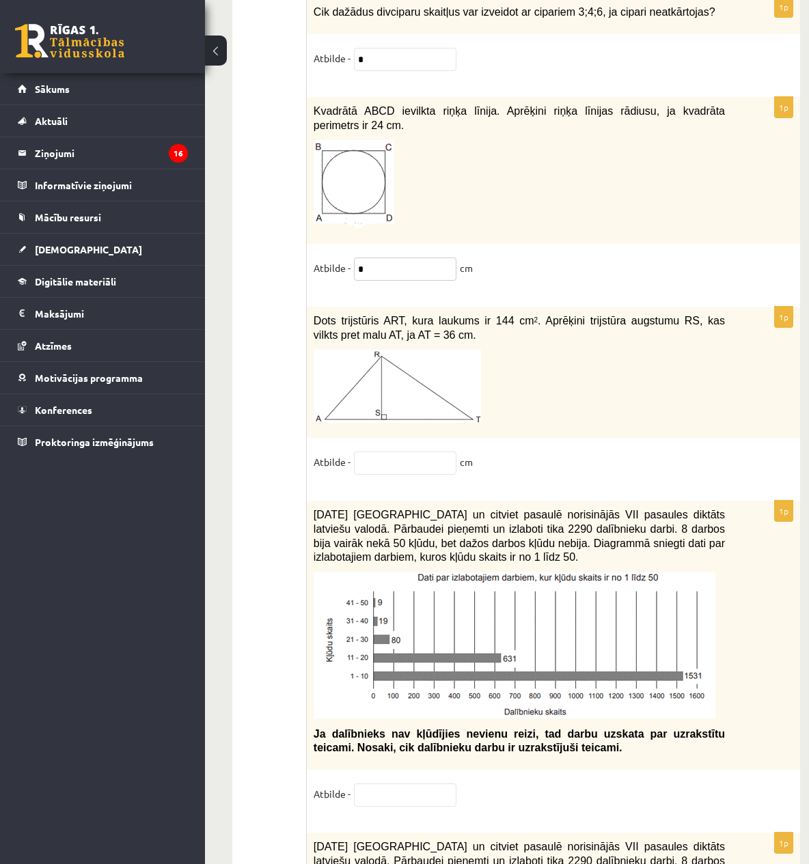
type input "*"
click at [402, 453] on input "text" at bounding box center [405, 463] width 102 height 23
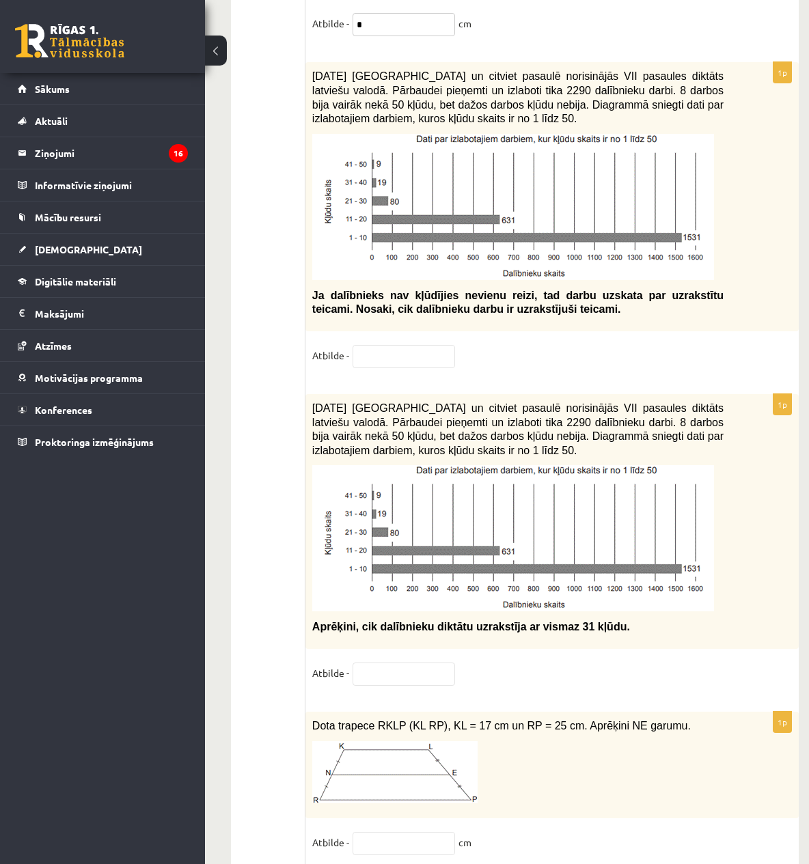
scroll to position [6396, 0]
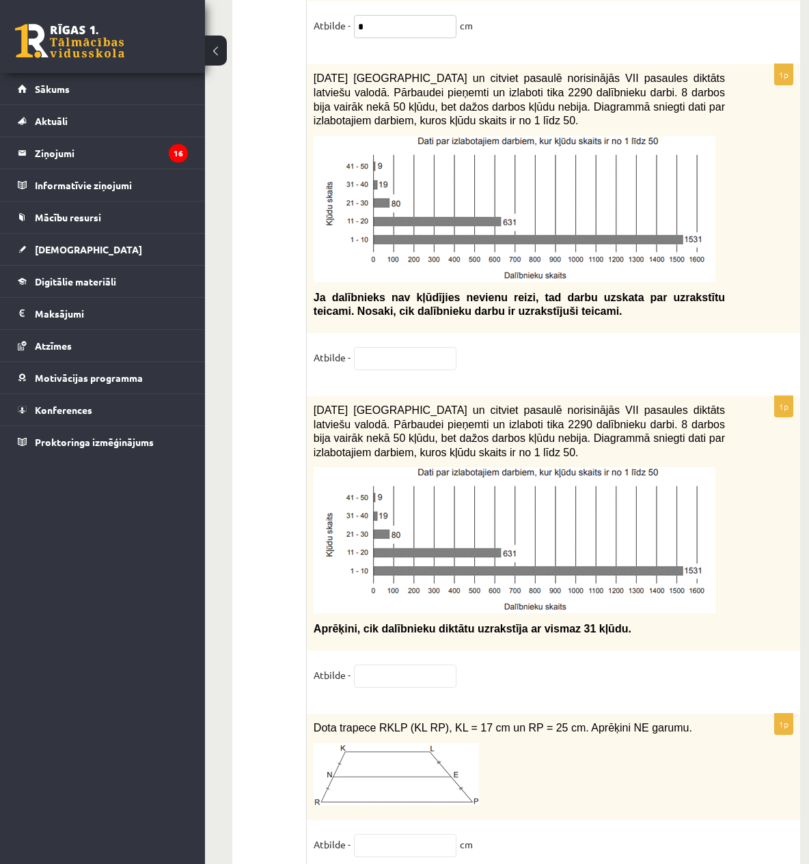
type input "*"
click at [403, 347] on input "text" at bounding box center [405, 358] width 102 height 23
type input "**"
click at [410, 665] on input "text" at bounding box center [404, 676] width 102 height 23
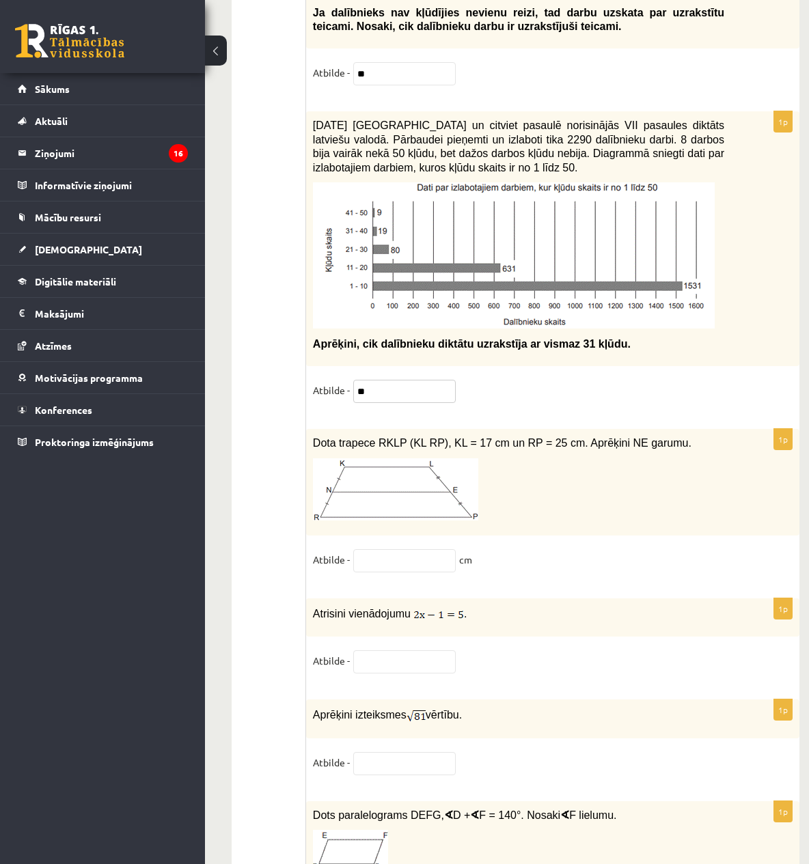
scroll to position [6692, 1]
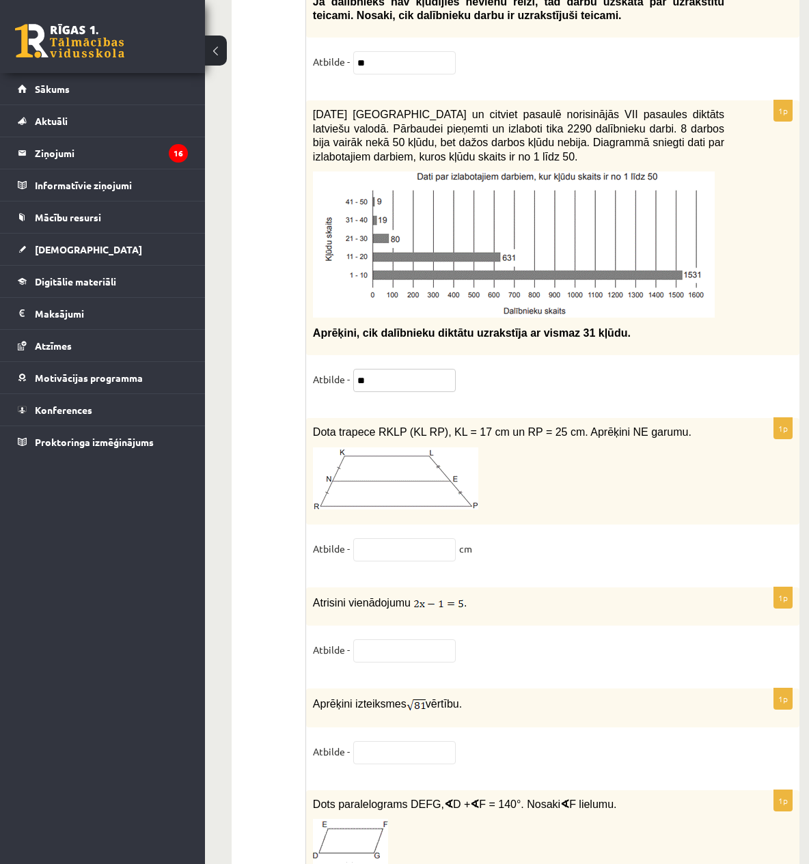
type input "**"
click at [396, 538] on input "text" at bounding box center [404, 549] width 102 height 23
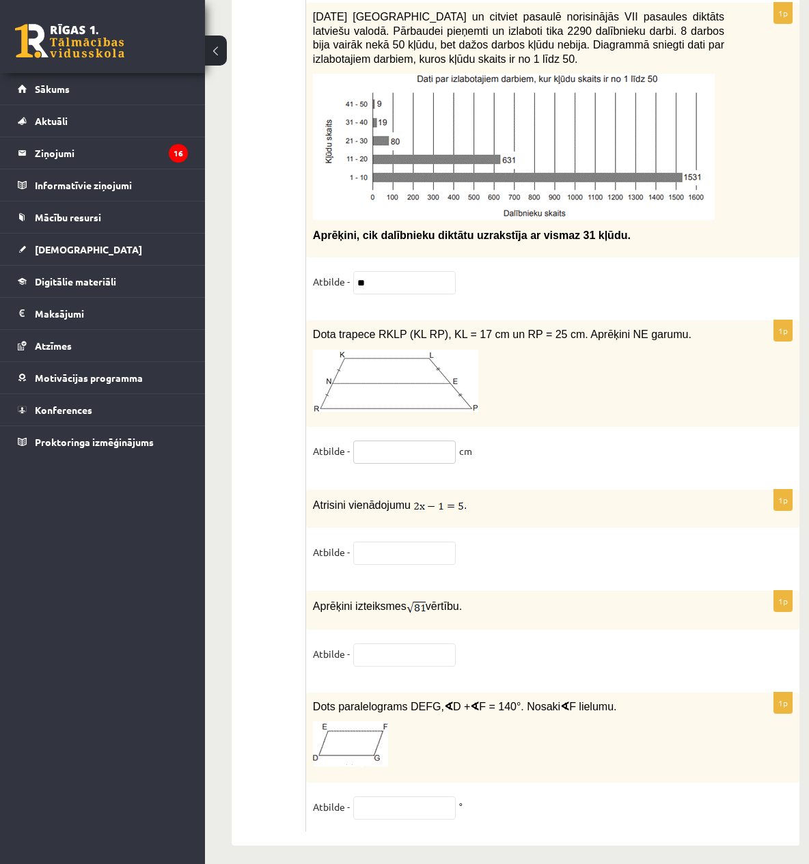
scroll to position [6789, 1]
click at [420, 442] on input "text" at bounding box center [404, 452] width 102 height 23
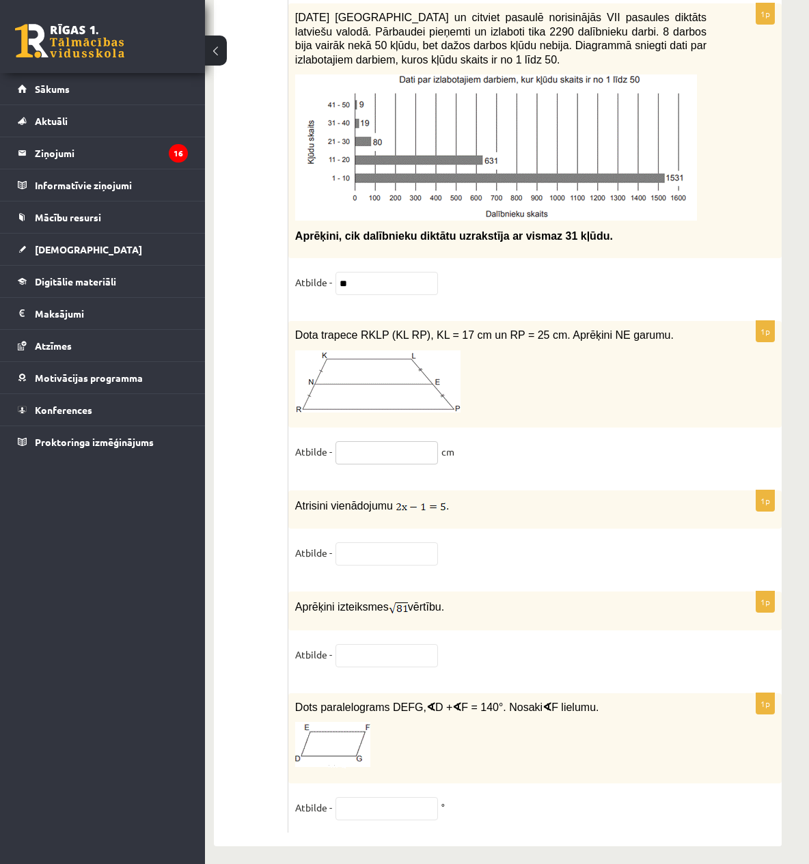
scroll to position [6789, 19]
type input "**"
click at [384, 543] on input "text" at bounding box center [386, 554] width 102 height 23
click at [413, 543] on input "text" at bounding box center [386, 554] width 102 height 23
type input "*"
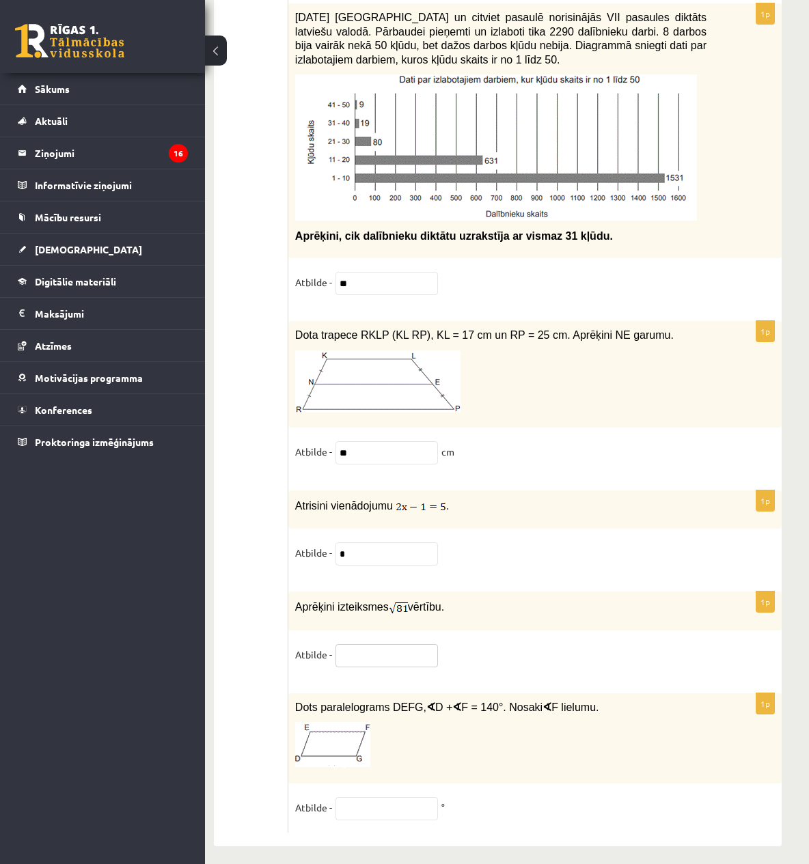
click at [400, 644] on input "text" at bounding box center [386, 655] width 102 height 23
type input "*"
click at [375, 799] on input "text" at bounding box center [386, 808] width 102 height 23
click at [420, 797] on input "text" at bounding box center [386, 808] width 102 height 23
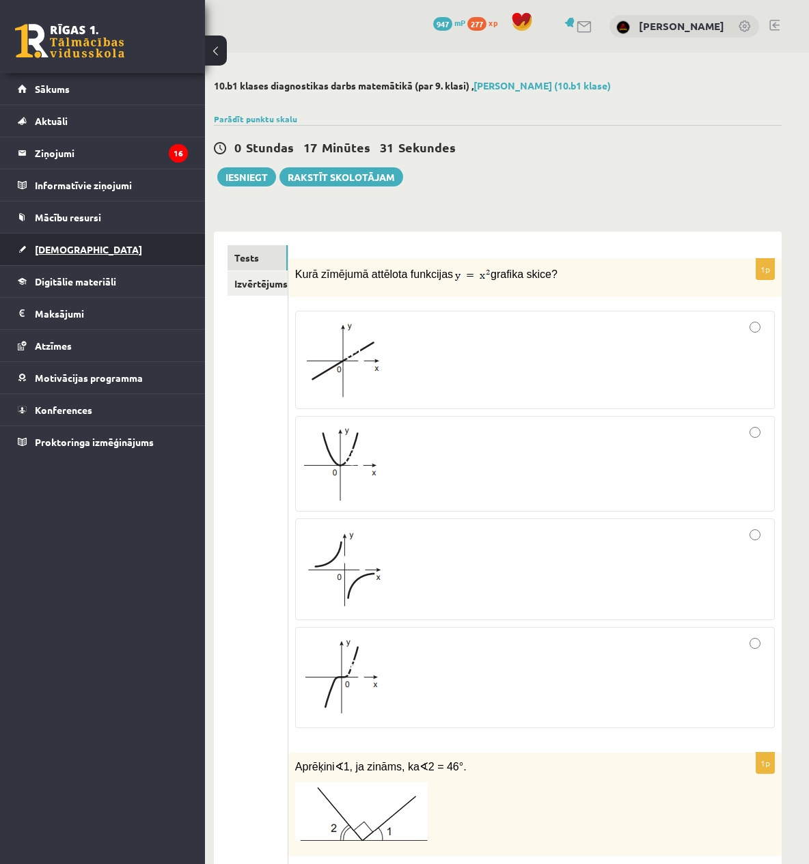
scroll to position [0, 19]
type input "**"
click at [253, 172] on button "Iesniegt" at bounding box center [246, 176] width 59 height 19
click at [252, 290] on link "Izvērtējums!" at bounding box center [258, 283] width 60 height 25
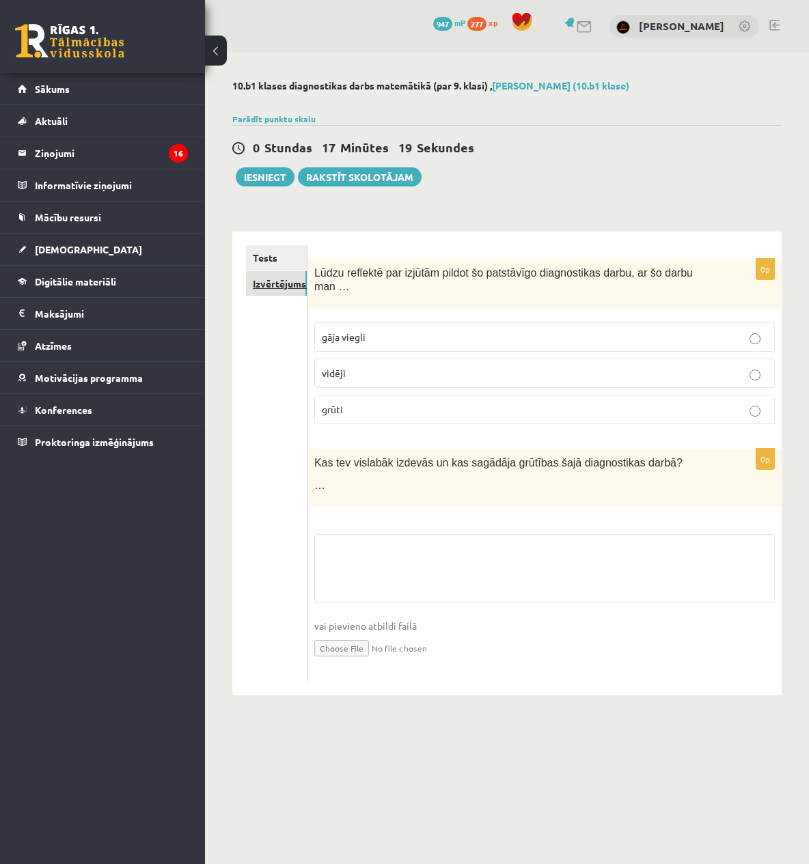
scroll to position [0, 0]
click at [401, 332] on p "gāja viegli" at bounding box center [544, 337] width 445 height 14
click at [424, 549] on fieldset "vai pievieno atbildi failā Iesniegtā atbilde" at bounding box center [544, 604] width 461 height 141
drag, startPoint x: 340, startPoint y: 493, endPoint x: 317, endPoint y: 483, distance: 24.5
click at [339, 493] on div "Kas tev vislabāk izdevās un kas sagādāja grūtības šajā diagnostikas darbā? …" at bounding box center [544, 478] width 474 height 58
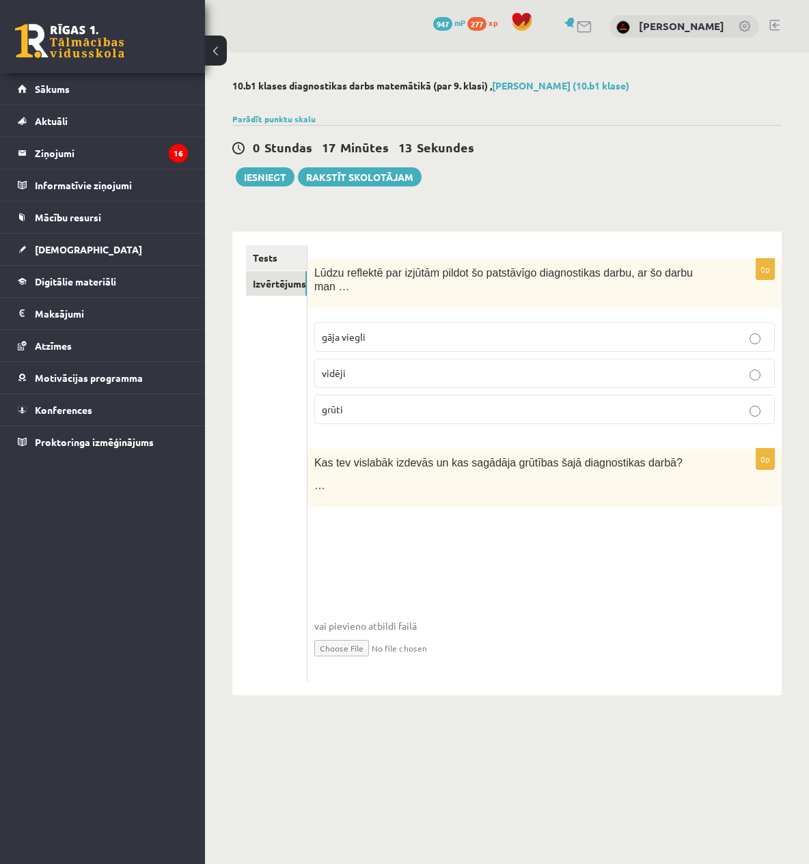
click at [310, 476] on div "Kas tev vislabāk izdevās un kas sagādāja grūtības šajā diagnostikas darbā? …" at bounding box center [544, 478] width 474 height 58
click at [323, 482] on span "…" at bounding box center [319, 486] width 11 height 12
click at [348, 536] on fieldset "vai pievieno atbildi failā Iesniegtā atbilde" at bounding box center [544, 604] width 461 height 141
click at [256, 178] on button "Iesniegt" at bounding box center [265, 176] width 59 height 19
